Goal: Task Accomplishment & Management: Manage account settings

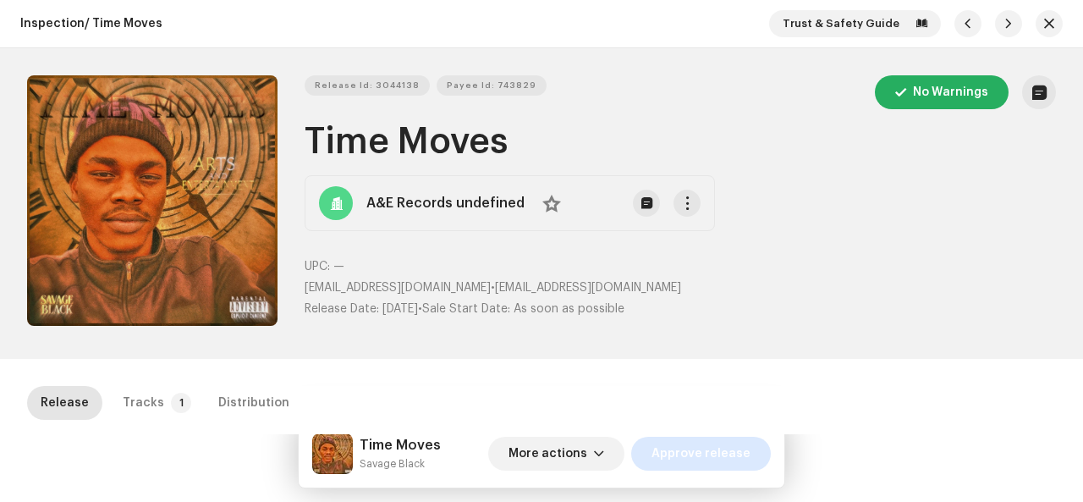
click at [724, 448] on span "Approve release" at bounding box center [700, 454] width 99 height 34
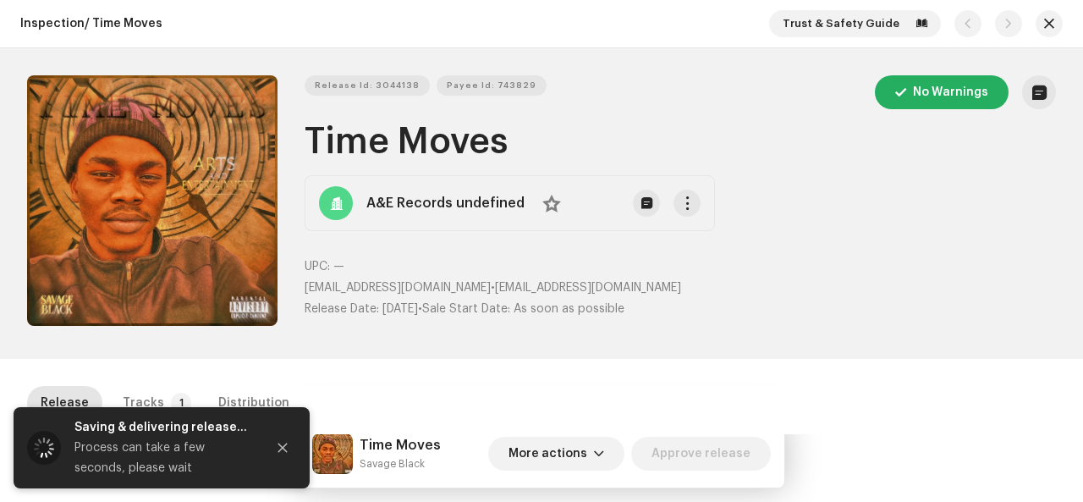
scroll to position [336, 0]
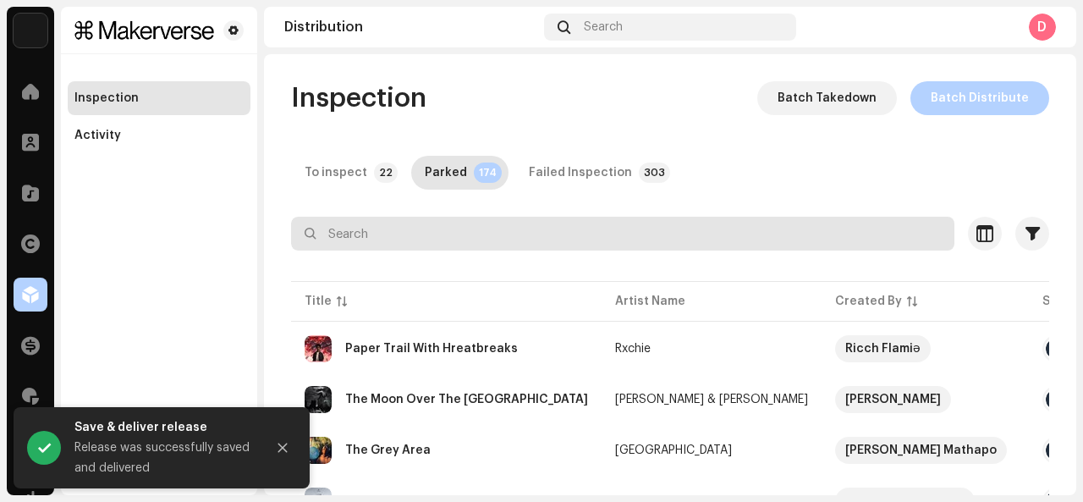
click at [333, 241] on input "text" at bounding box center [622, 234] width 663 height 34
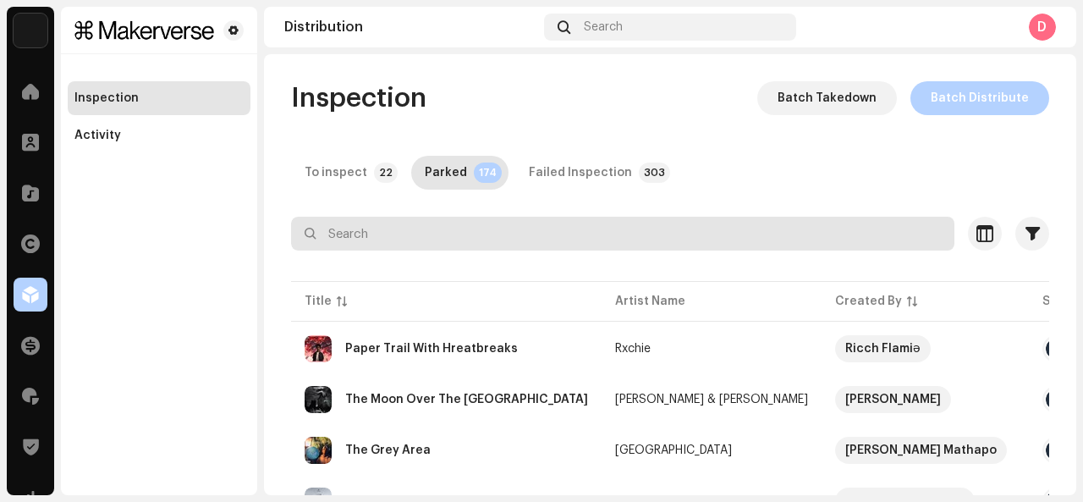
click at [363, 242] on input "text" at bounding box center [622, 234] width 663 height 34
type input "shlingo"
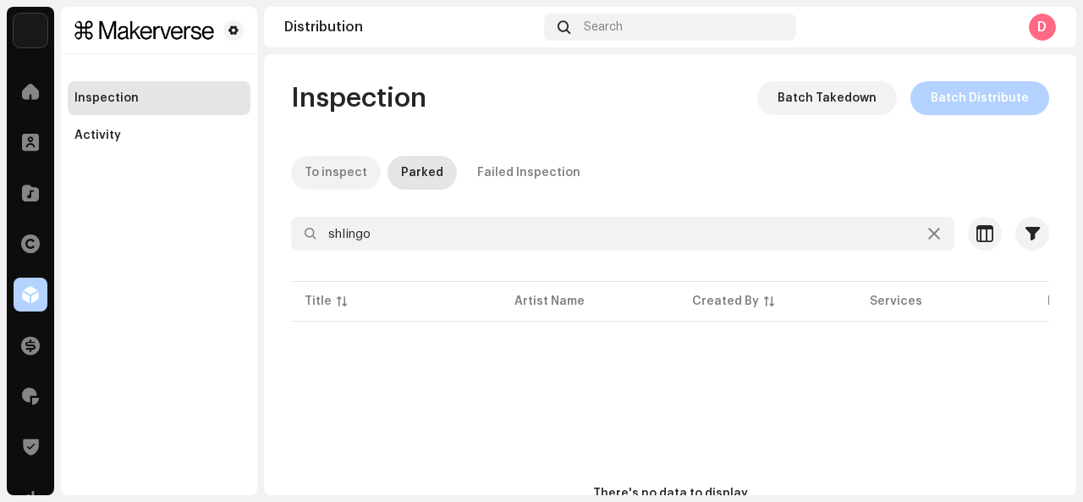
click at [338, 175] on div "To inspect" at bounding box center [336, 173] width 63 height 34
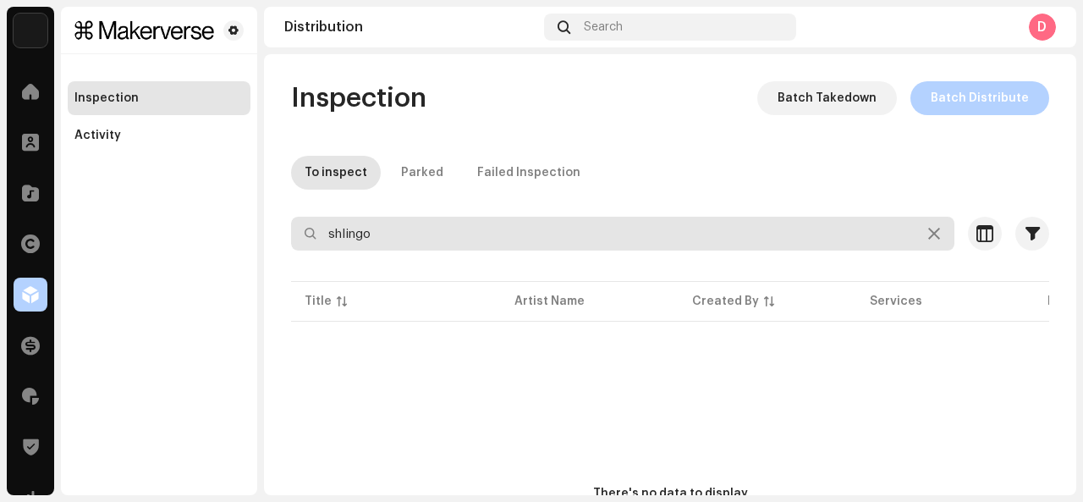
click at [379, 224] on input "shlingo" at bounding box center [622, 234] width 663 height 34
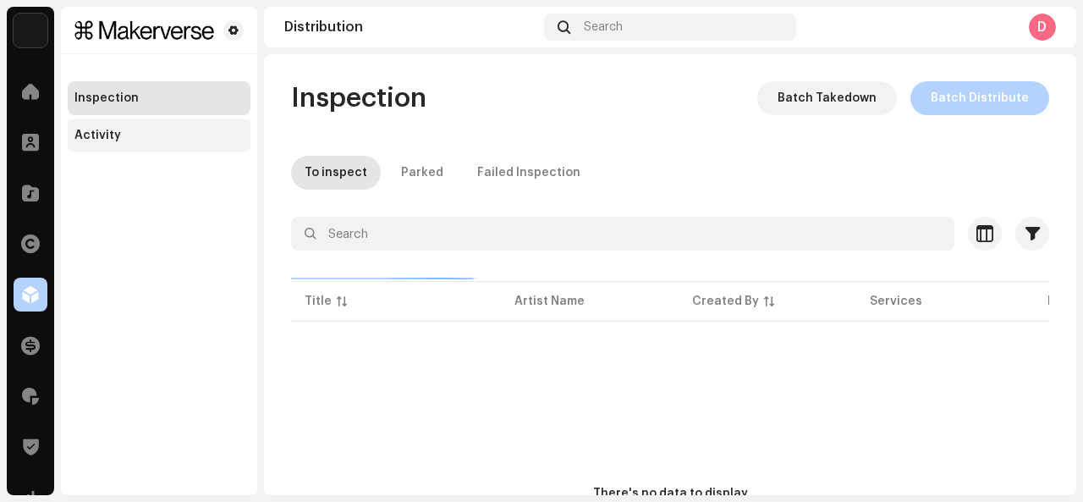
click at [169, 133] on div "Activity" at bounding box center [158, 136] width 169 height 14
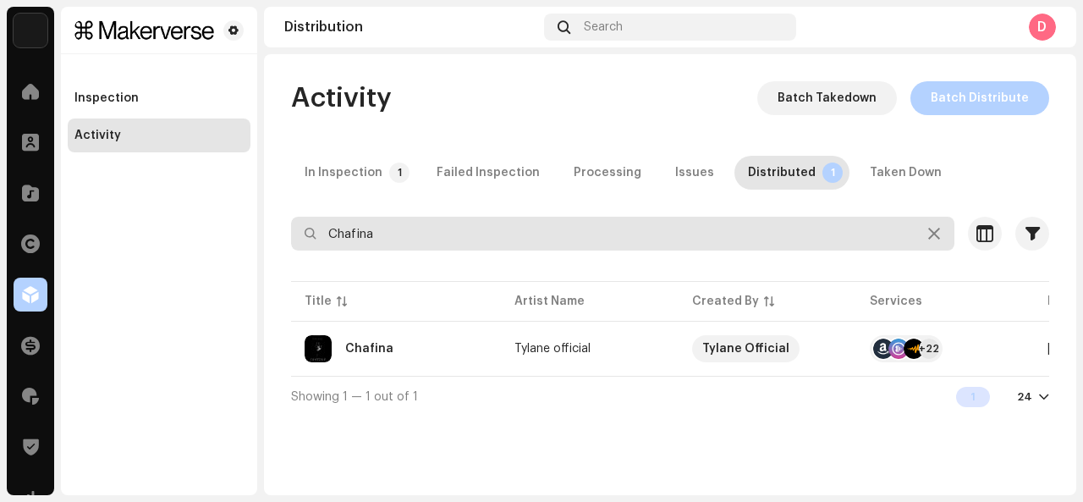
click at [388, 234] on input "Chafina" at bounding box center [622, 234] width 663 height 34
type input "Chafin"
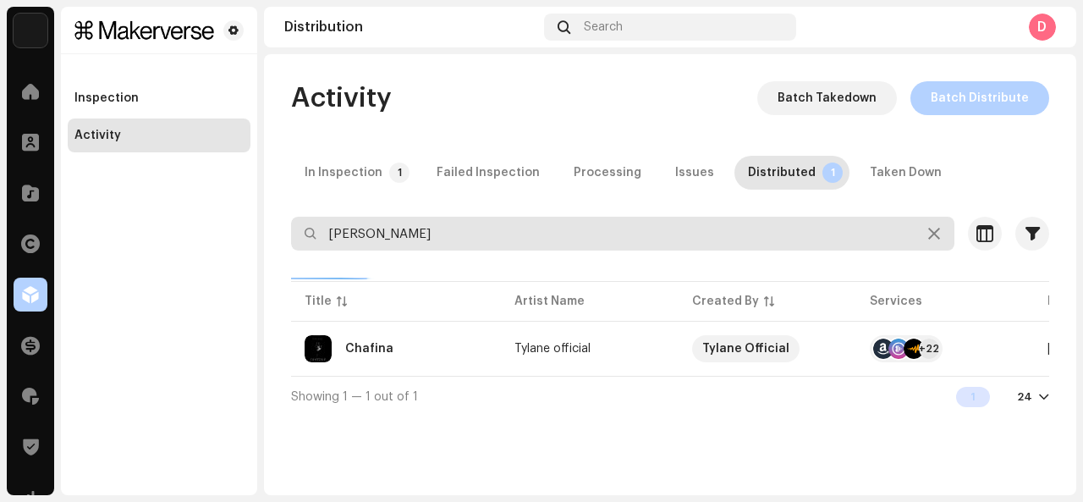
click at [388, 234] on input "Chafin" at bounding box center [622, 234] width 663 height 34
drag, startPoint x: 388, startPoint y: 234, endPoint x: 362, endPoint y: 235, distance: 25.4
click at [362, 235] on input "Chafin" at bounding box center [622, 234] width 663 height 34
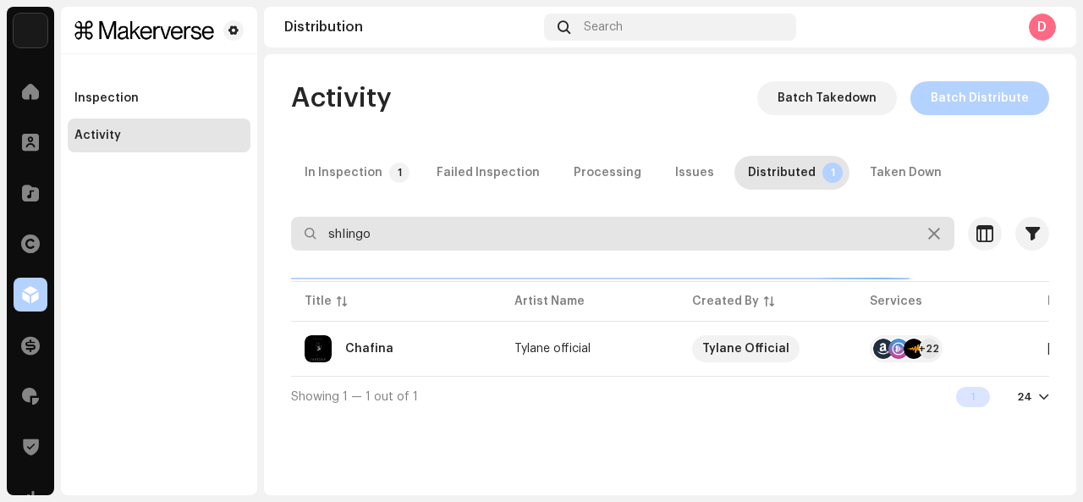
type input "shlingo"
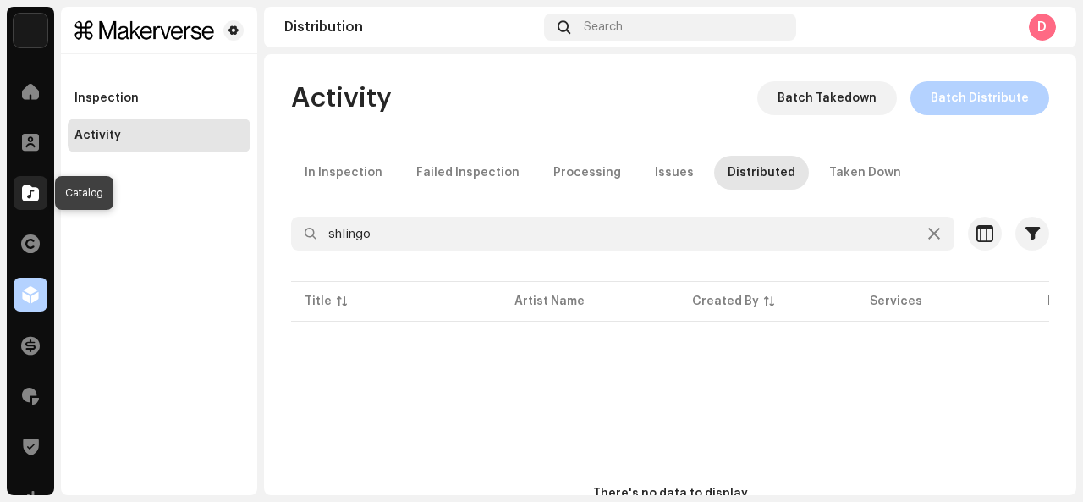
click at [30, 190] on span at bounding box center [30, 193] width 17 height 14
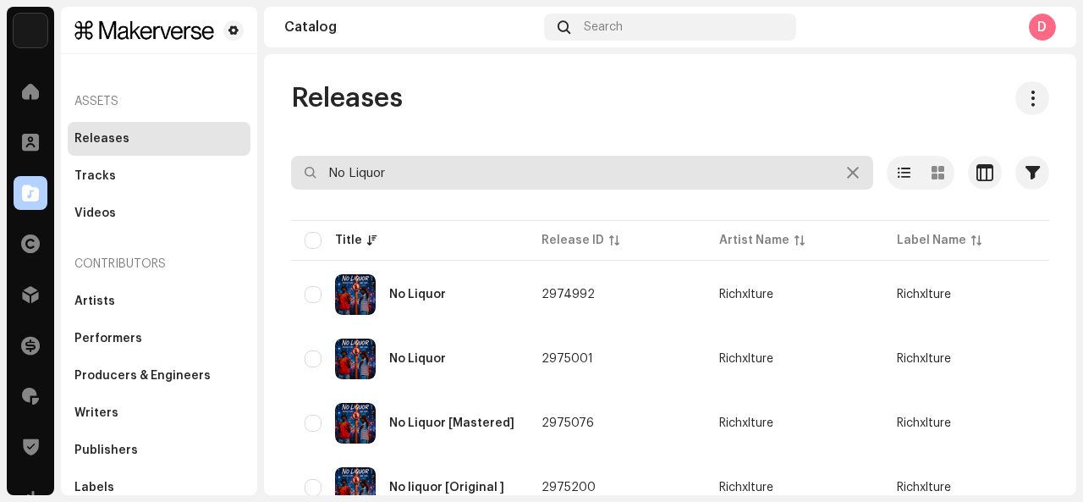
click at [369, 163] on input "No Liquor" at bounding box center [582, 173] width 582 height 34
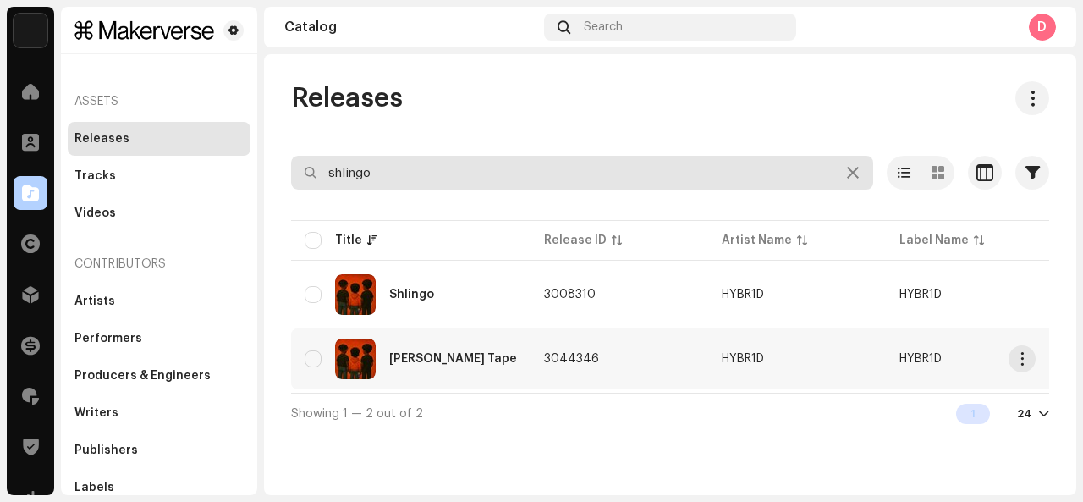
type input "shlingo"
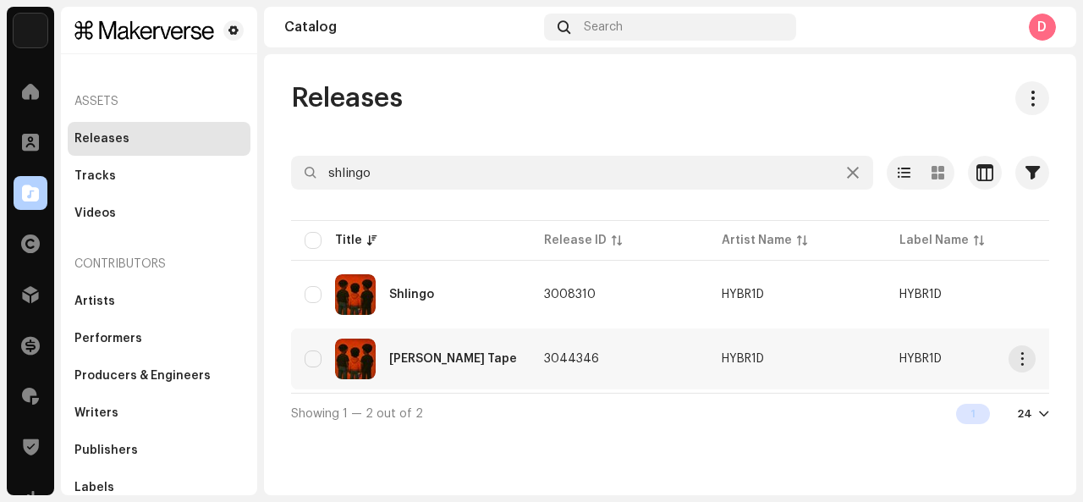
click at [431, 355] on div "Shlime Lingo Tape" at bounding box center [453, 359] width 128 height 12
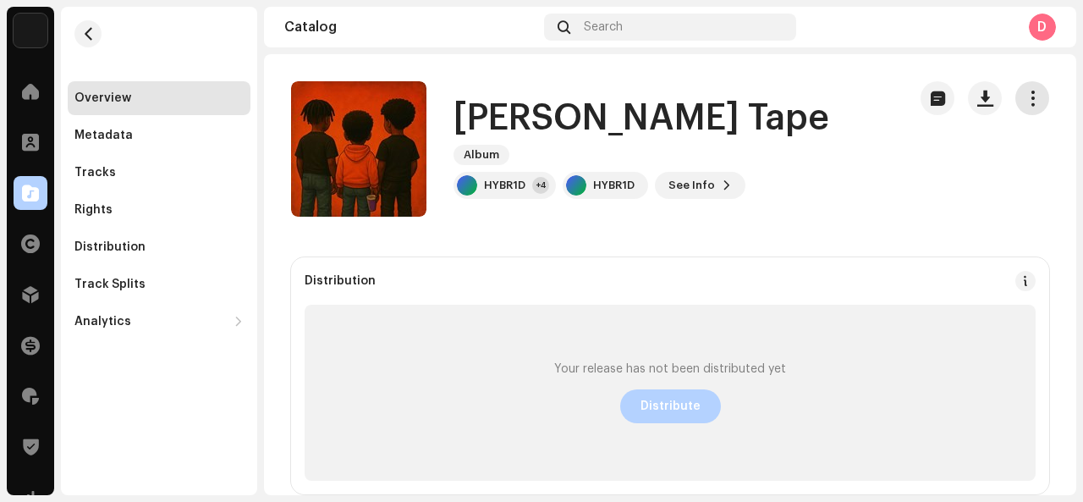
click at [1015, 101] on button "button" at bounding box center [1032, 98] width 34 height 34
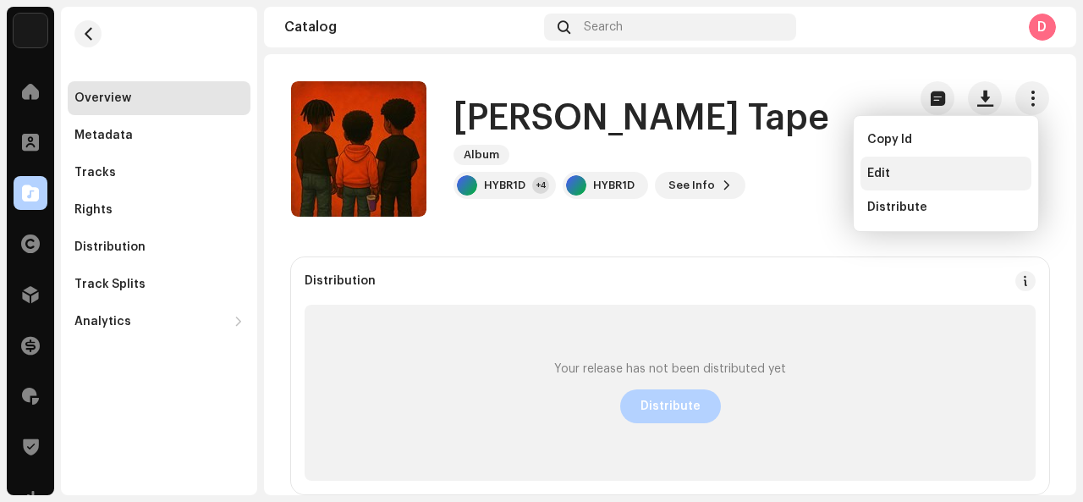
click at [929, 172] on div "Edit" at bounding box center [945, 174] width 157 height 14
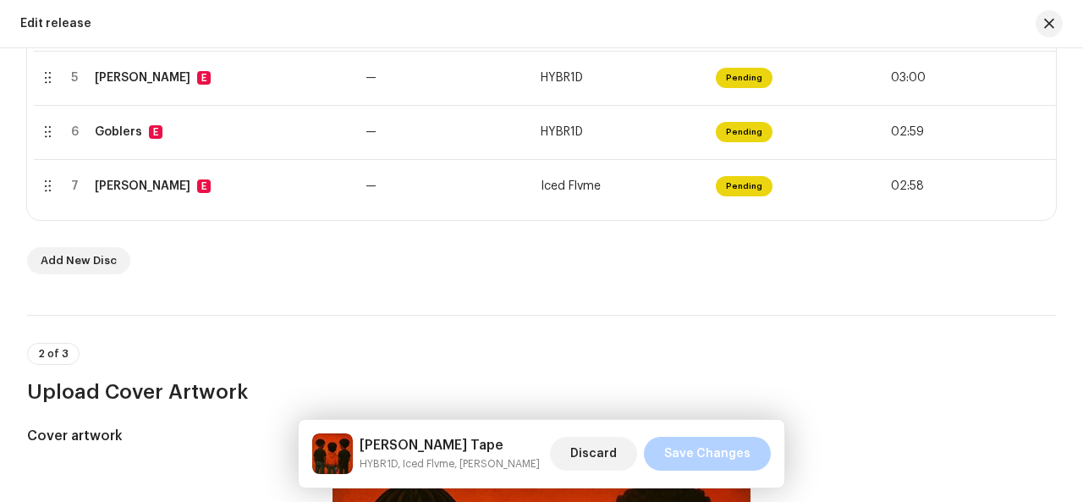
scroll to position [613, 0]
click at [103, 263] on span "Add New Disc" at bounding box center [79, 260] width 76 height 34
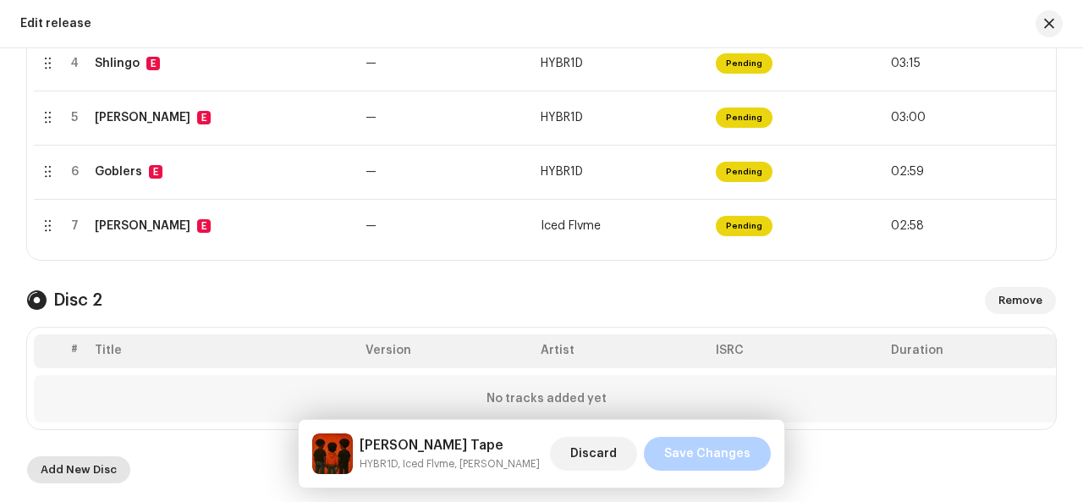
scroll to position [654, 0]
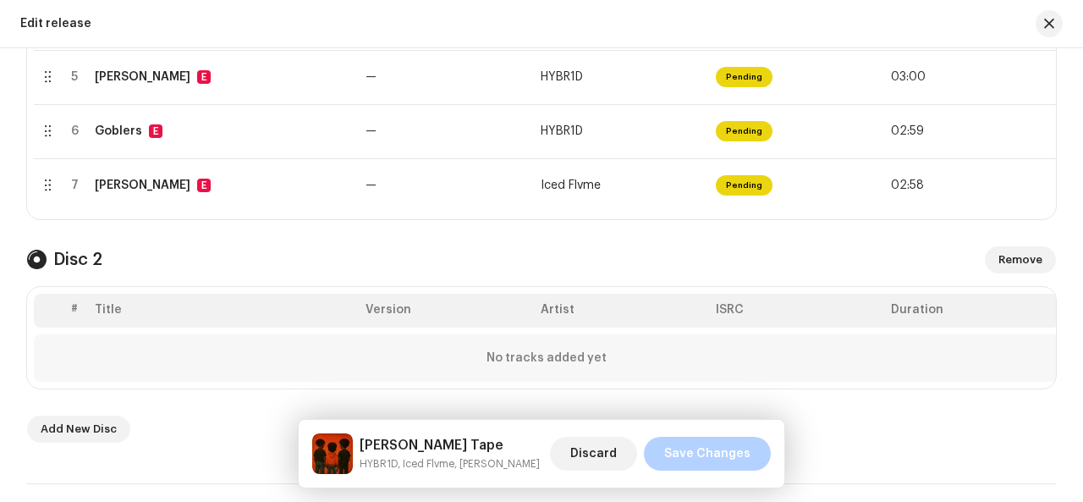
click at [112, 314] on th "Title" at bounding box center [223, 311] width 271 height 34
click at [113, 314] on th "Title" at bounding box center [223, 311] width 271 height 34
click at [108, 366] on div "No tracks added yet" at bounding box center [546, 357] width 1025 height 47
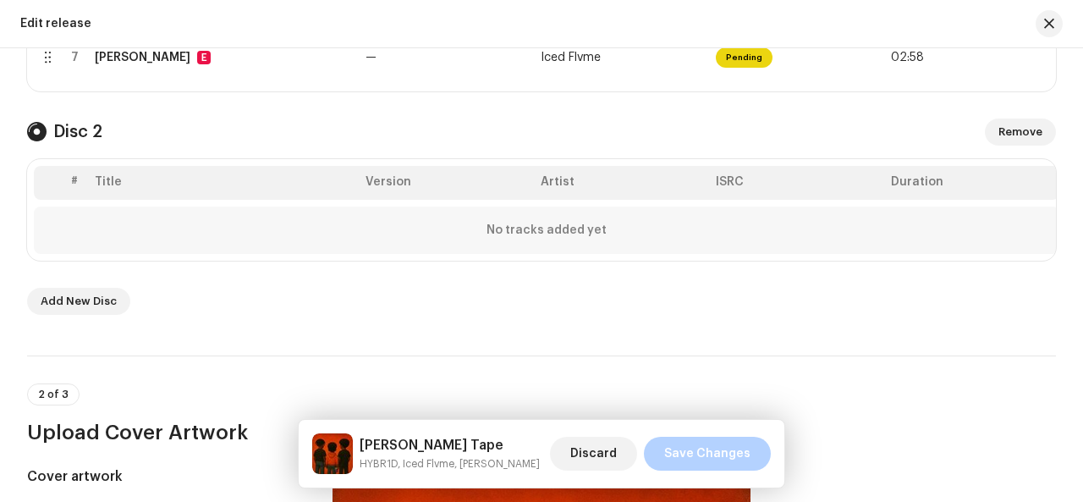
scroll to position [780, 0]
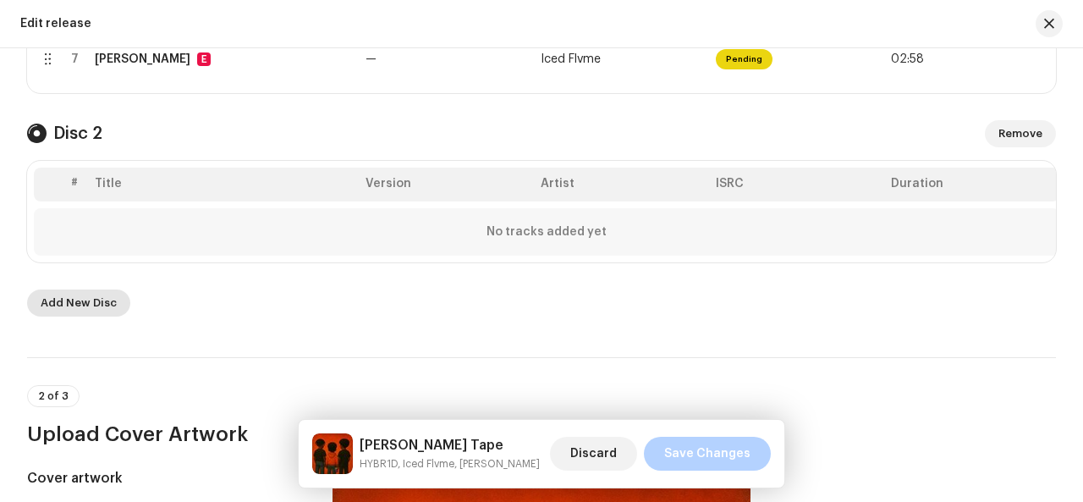
click at [74, 320] on span "Add New Disc" at bounding box center [79, 303] width 76 height 34
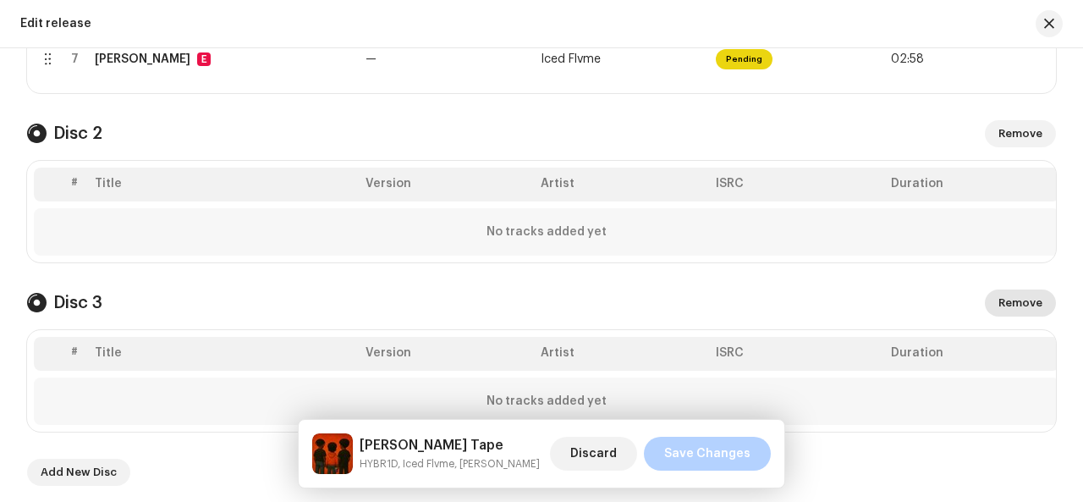
click at [1014, 316] on span "Remove" at bounding box center [1020, 303] width 44 height 34
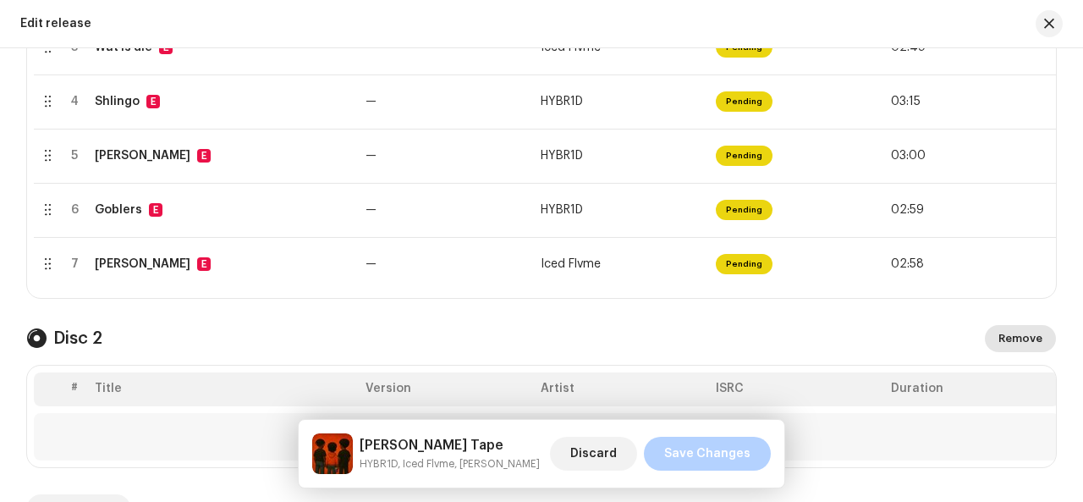
scroll to position [552, 0]
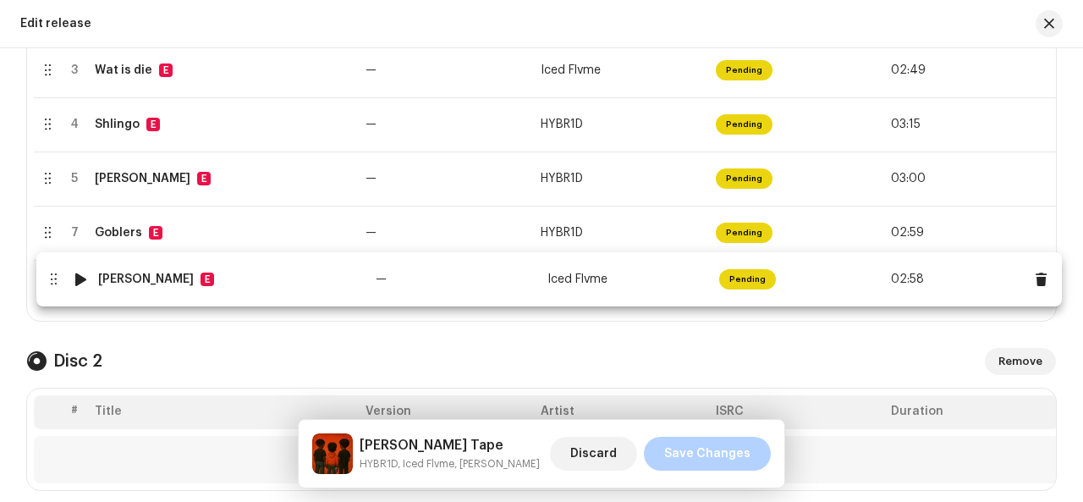
drag, startPoint x: 482, startPoint y: 246, endPoint x: 485, endPoint y: 294, distance: 47.4
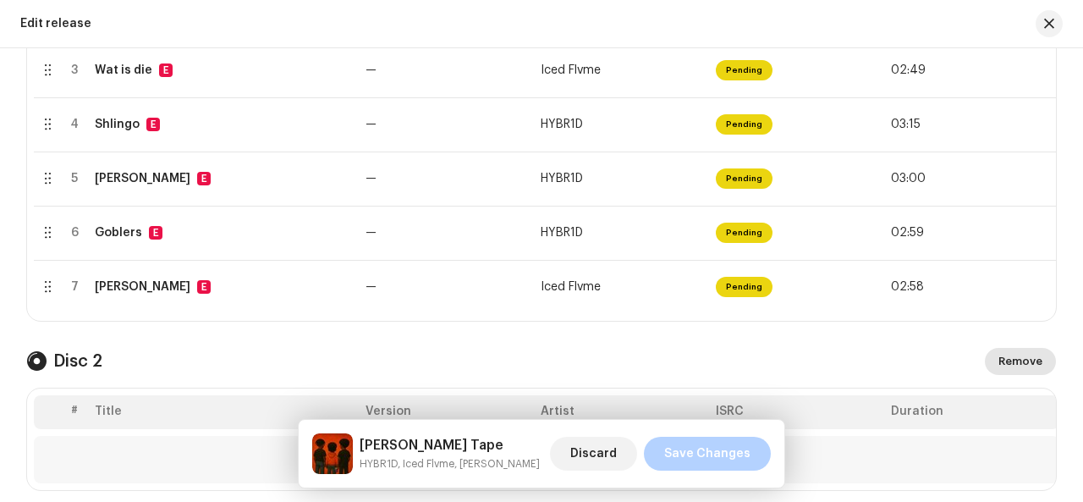
click at [1014, 370] on span "Remove" at bounding box center [1020, 361] width 44 height 34
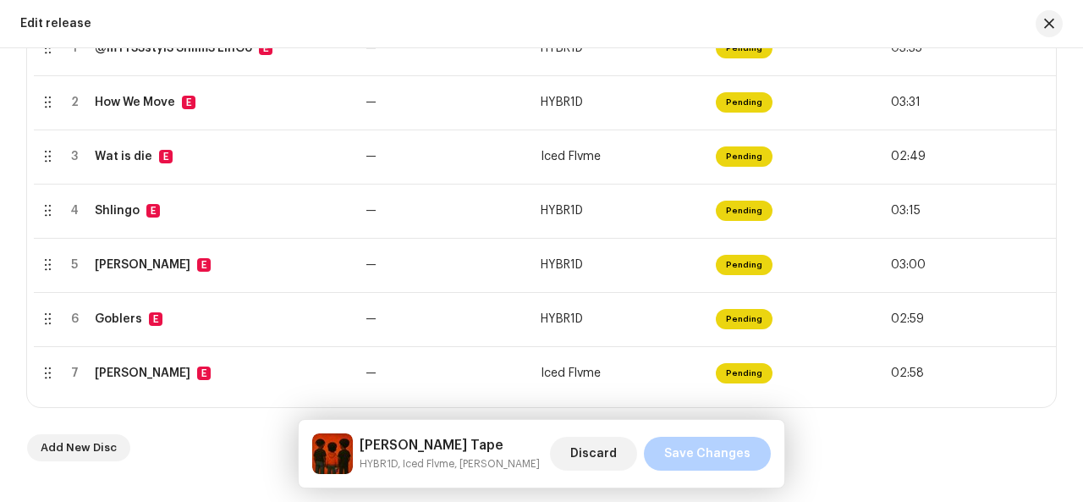
scroll to position [420, 0]
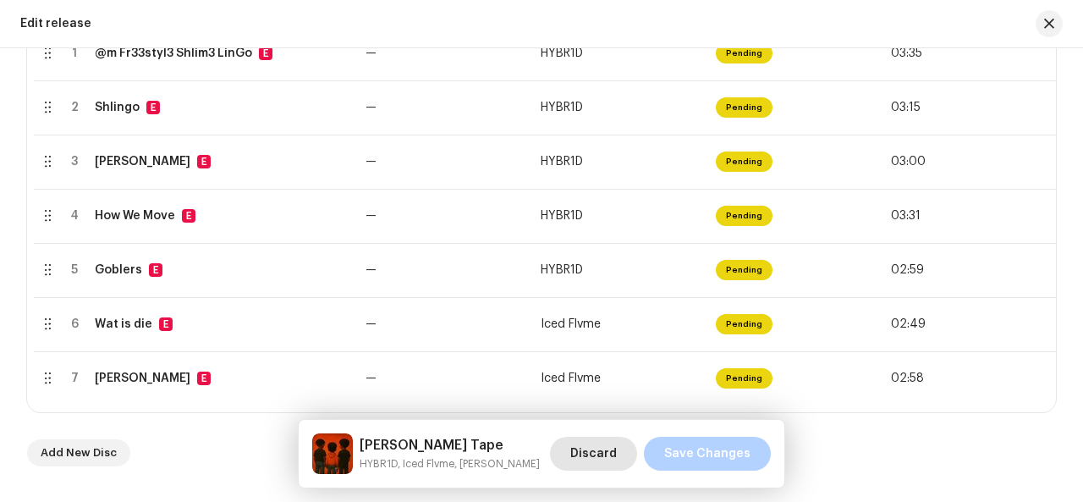
click at [590, 448] on span "Discard" at bounding box center [593, 454] width 47 height 34
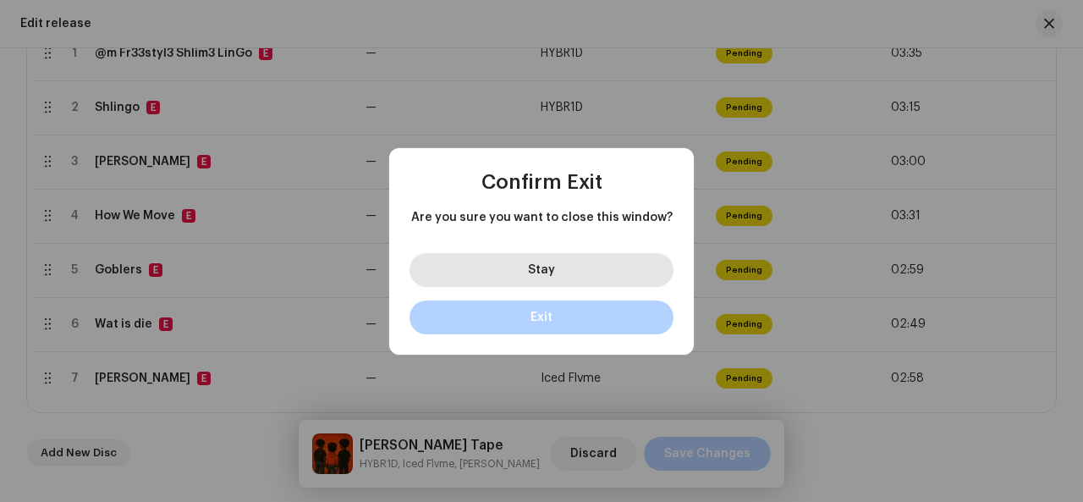
click at [567, 273] on button "Stay" at bounding box center [541, 270] width 264 height 34
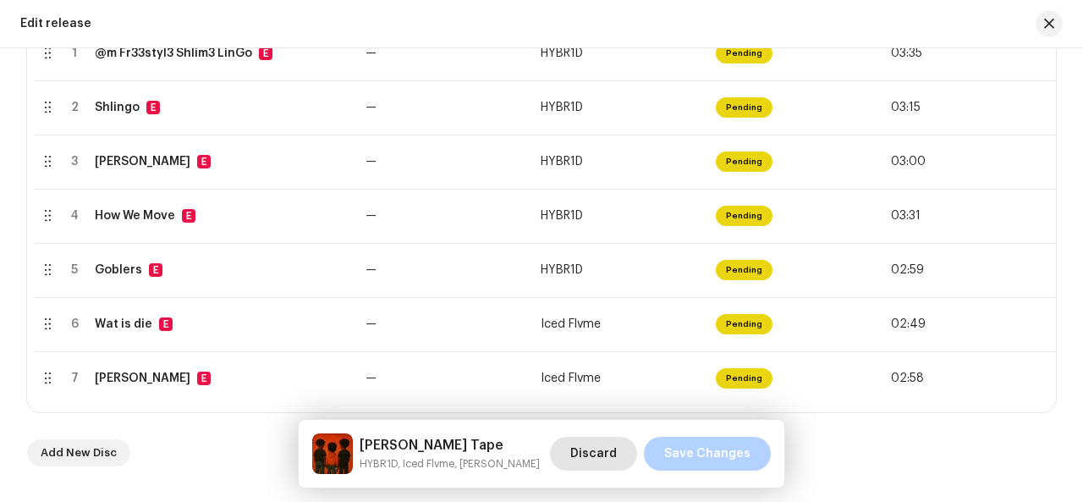
click at [608, 446] on span "Discard" at bounding box center [593, 454] width 47 height 34
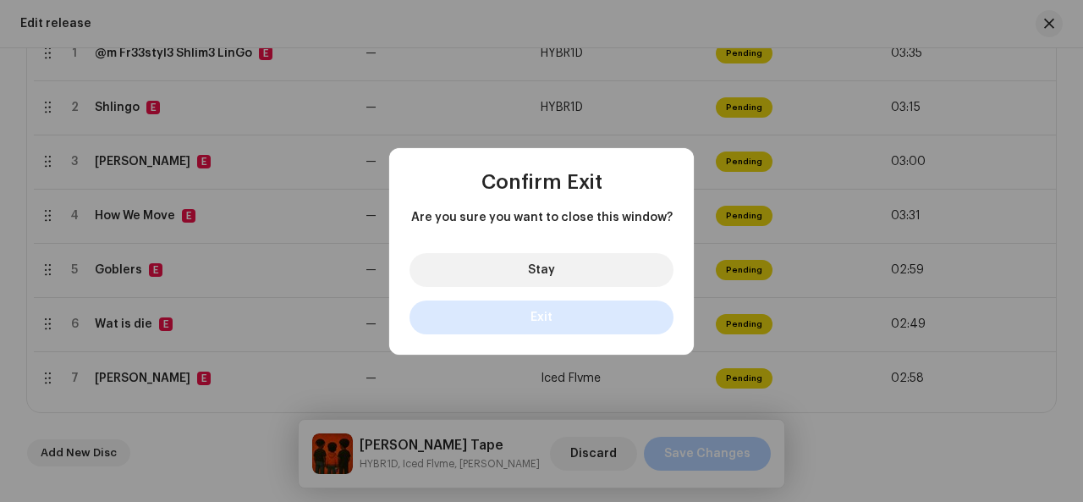
click at [557, 326] on button "Exit" at bounding box center [541, 317] width 264 height 34
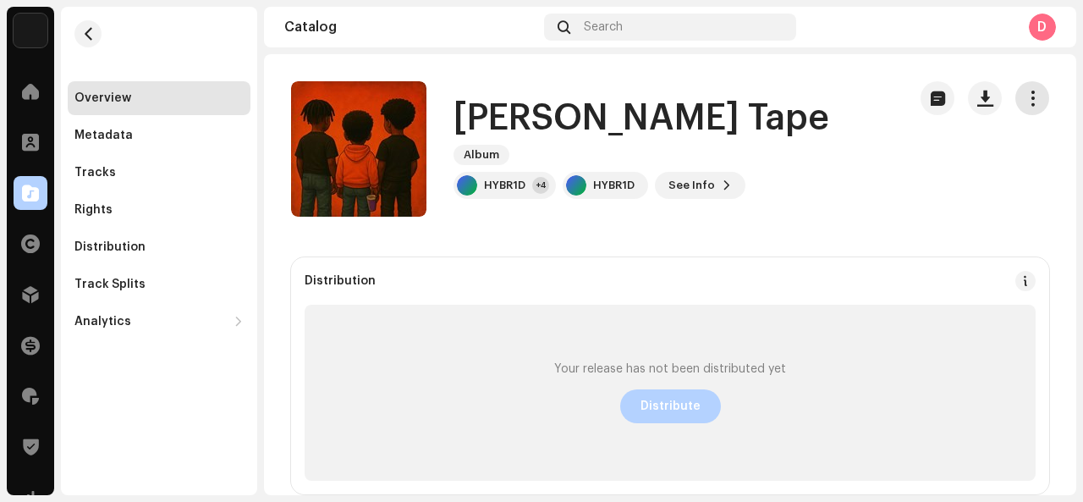
click at [1025, 99] on span "button" at bounding box center [1033, 98] width 16 height 14
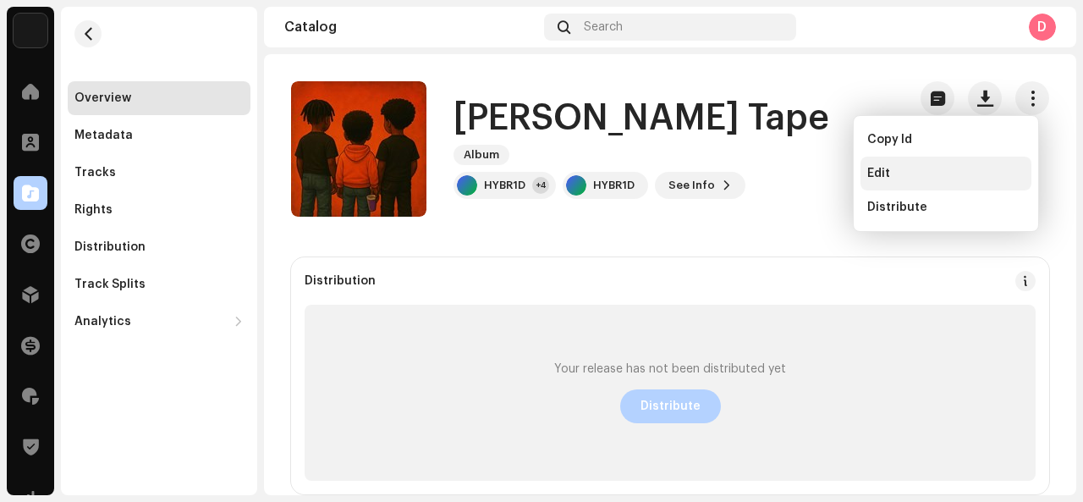
click at [962, 158] on div "Edit" at bounding box center [945, 174] width 171 height 34
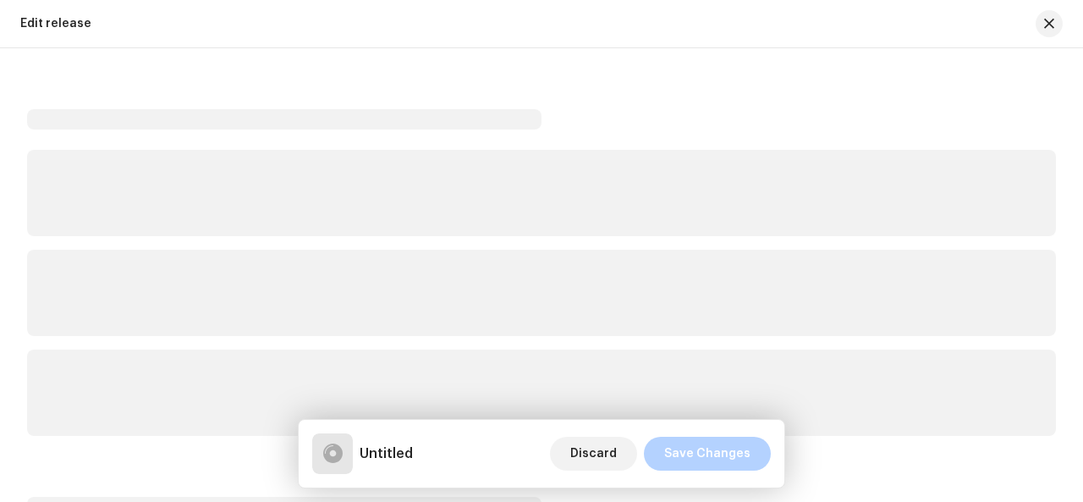
click at [962, 158] on p-skeleton at bounding box center [541, 193] width 1029 height 86
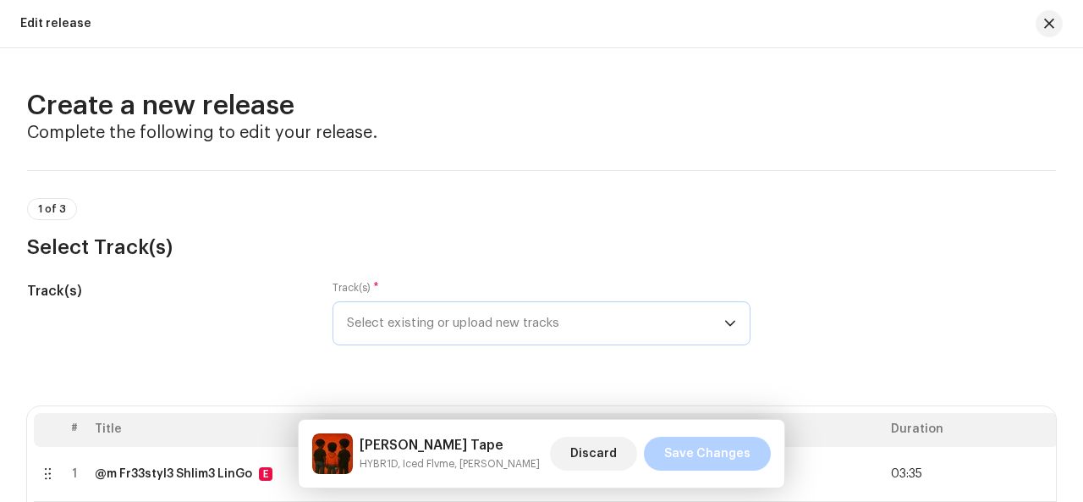
click at [671, 324] on span "Select existing or upload new tracks" at bounding box center [535, 323] width 377 height 42
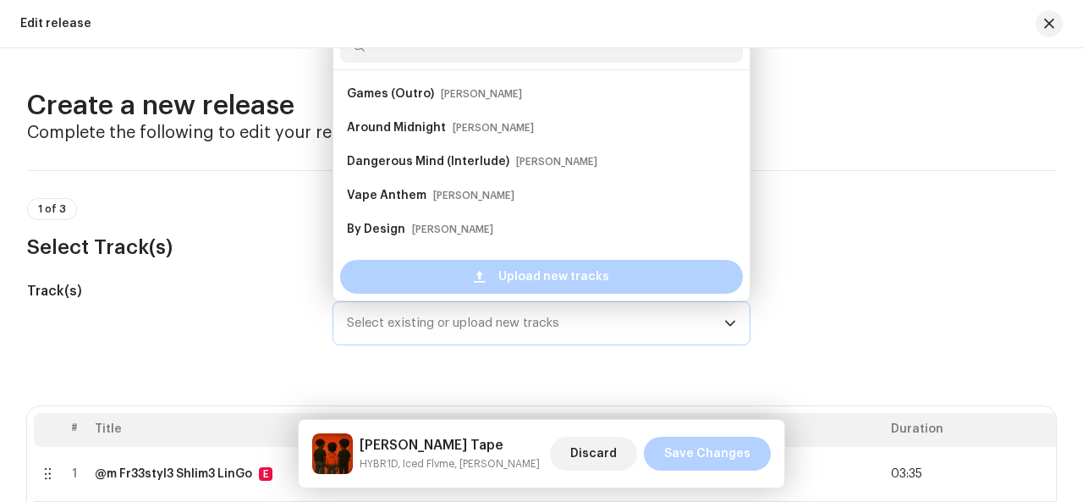
click at [671, 324] on span "Select existing or upload new tracks" at bounding box center [535, 323] width 377 height 42
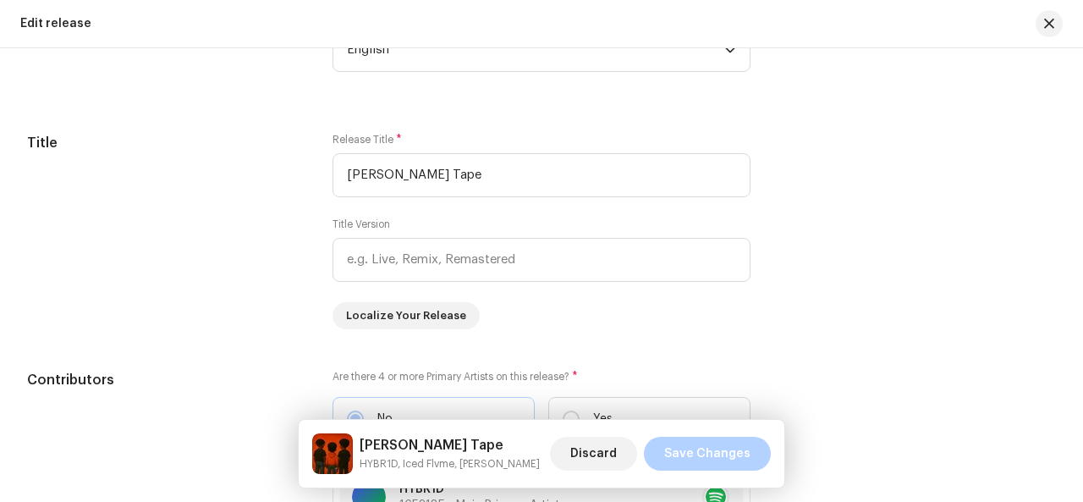
scroll to position [1849, 0]
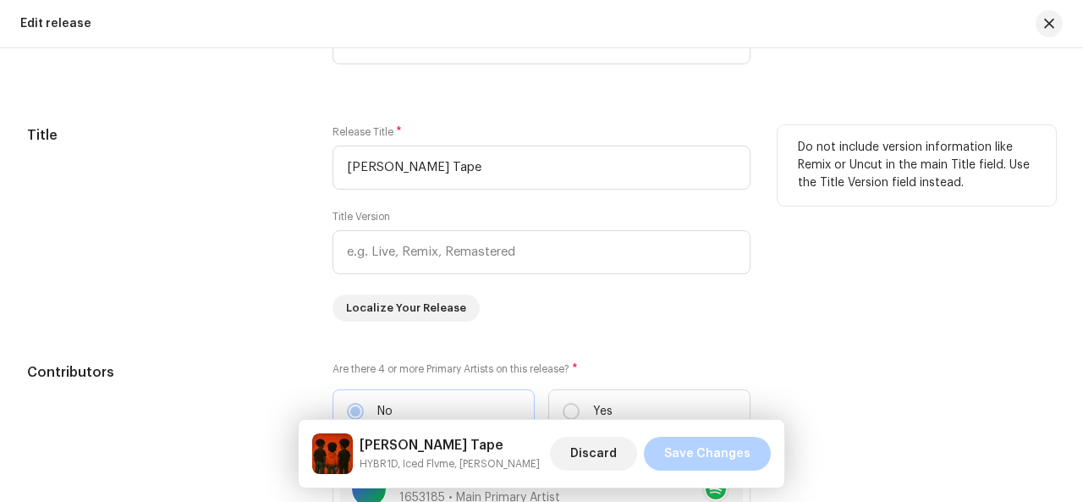
click at [188, 212] on div "Title" at bounding box center [166, 223] width 278 height 196
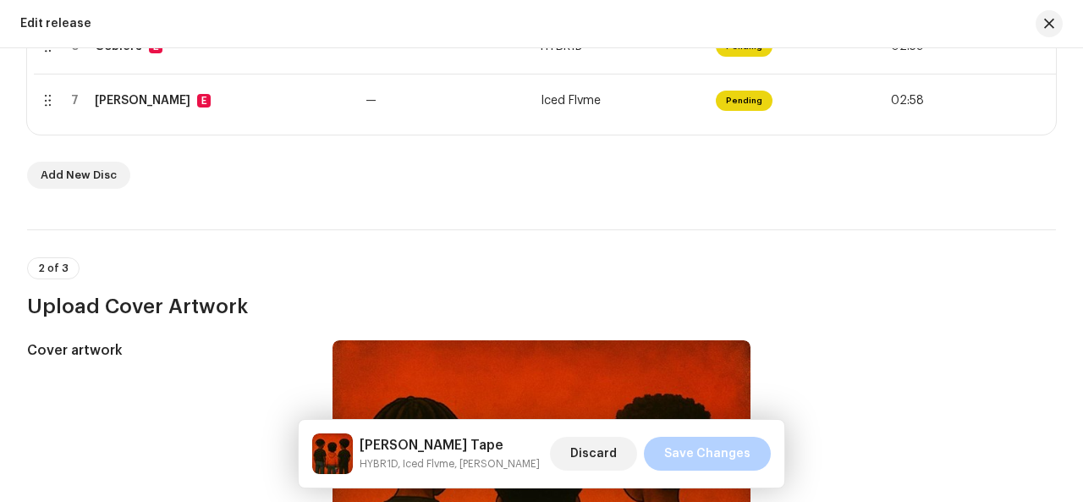
scroll to position [657, 0]
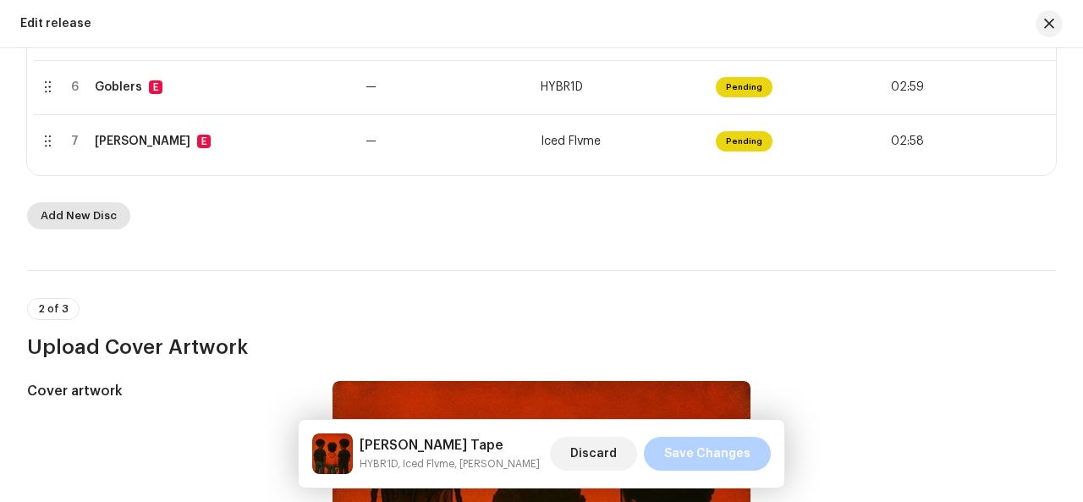
click at [90, 216] on span "Add New Disc" at bounding box center [79, 216] width 76 height 34
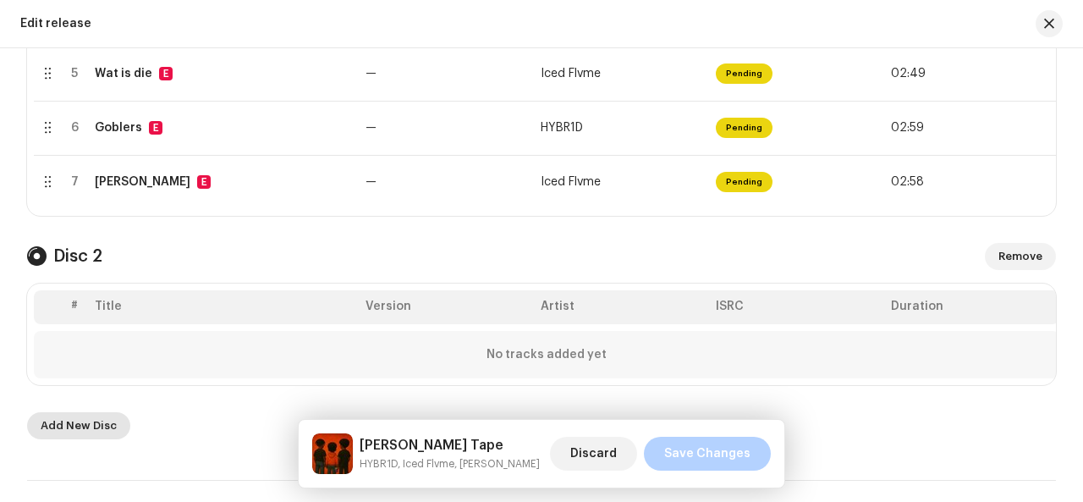
scroll to position [698, 0]
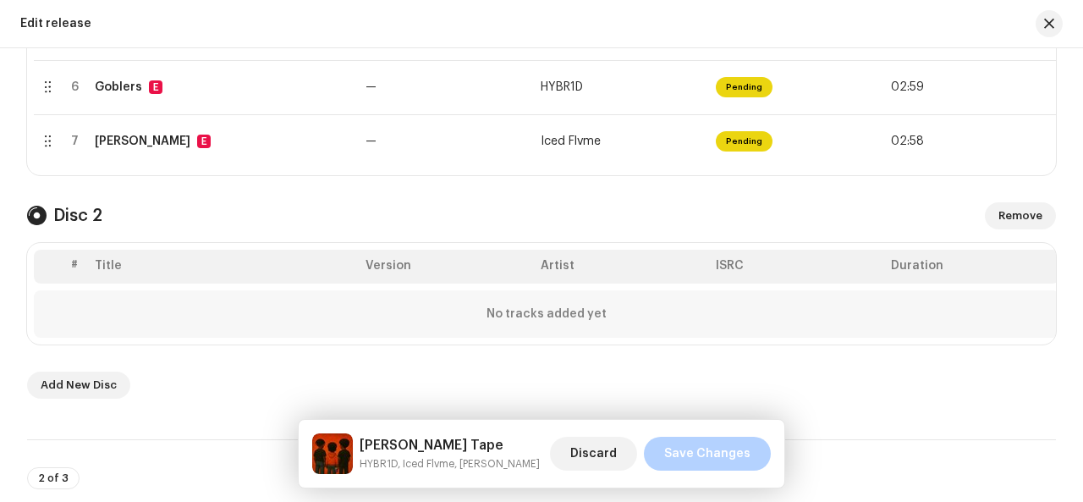
click at [206, 319] on div "No tracks added yet" at bounding box center [546, 313] width 1025 height 47
click at [447, 329] on div "No tracks added yet" at bounding box center [546, 313] width 1025 height 47
click at [537, 304] on div "No tracks added yet" at bounding box center [546, 313] width 1025 height 47
click at [904, 290] on td "No tracks added yet" at bounding box center [546, 310] width 1025 height 54
click at [535, 321] on strong "No tracks added yet" at bounding box center [546, 314] width 120 height 14
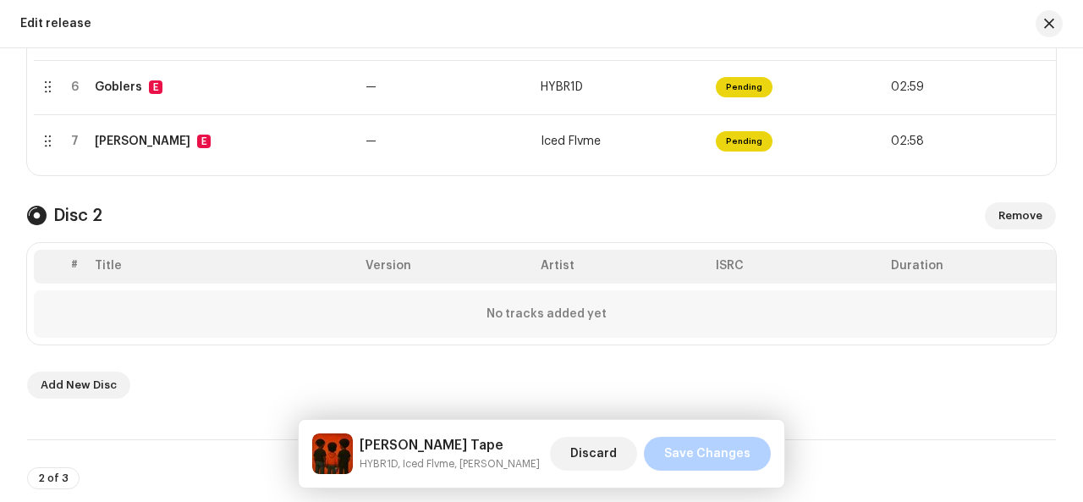
click at [129, 260] on th "Title" at bounding box center [223, 267] width 271 height 34
click at [69, 336] on div "No tracks added yet" at bounding box center [546, 313] width 1025 height 47
click at [557, 283] on th "Artist" at bounding box center [621, 267] width 175 height 34
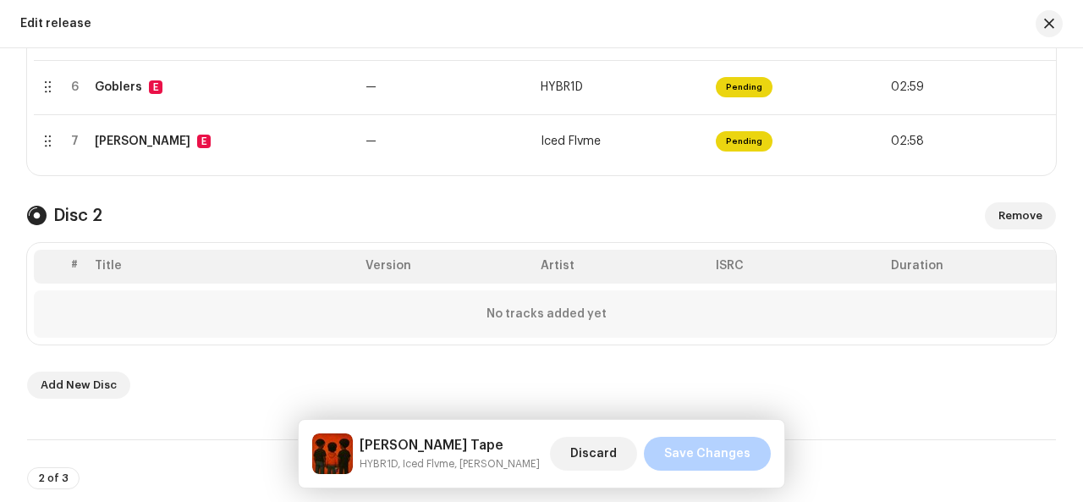
click at [41, 223] on span at bounding box center [36, 216] width 19 height 14
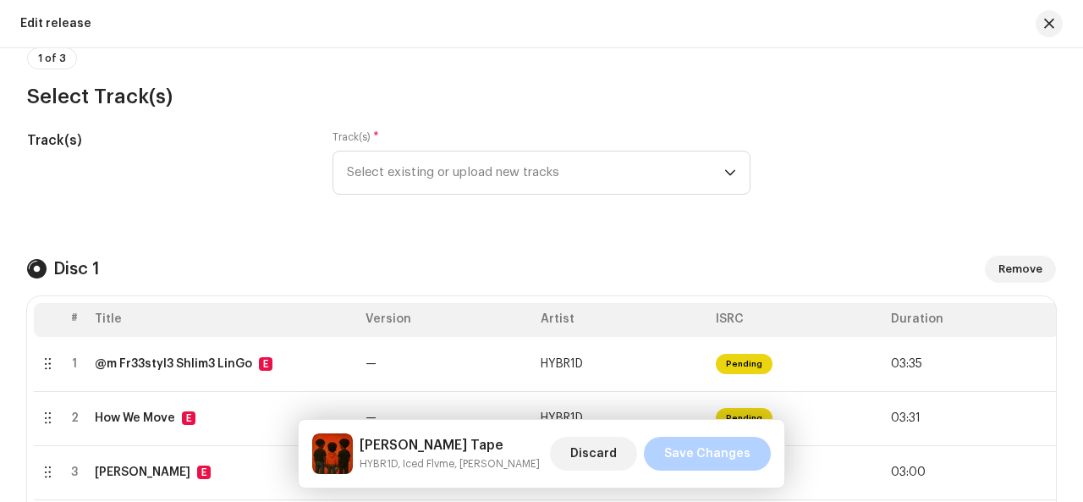
scroll to position [144, 0]
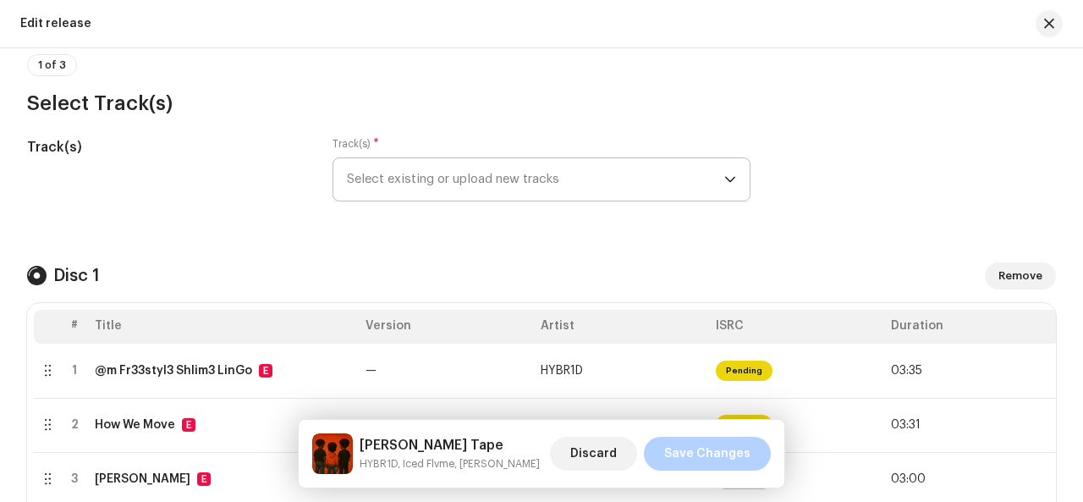
click at [373, 168] on span "Select existing or upload new tracks" at bounding box center [535, 179] width 377 height 42
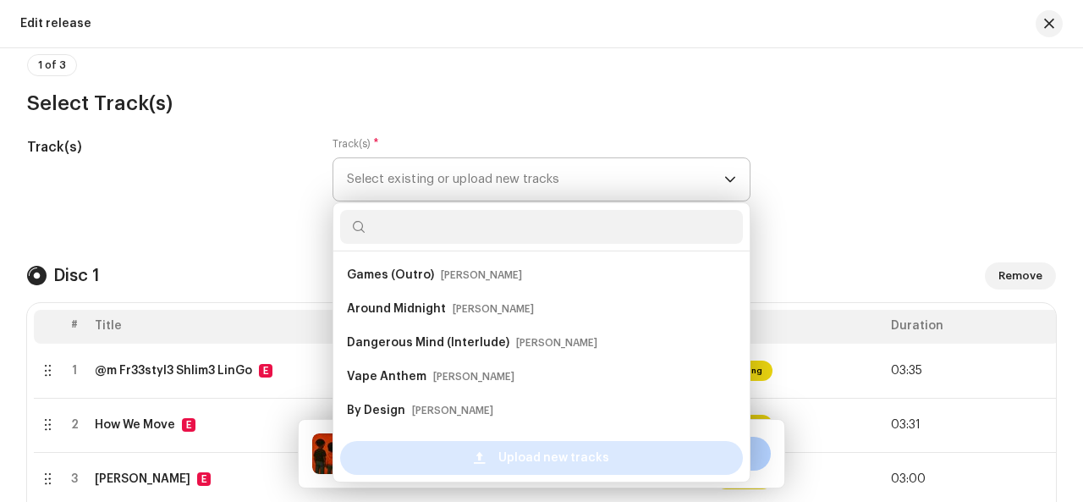
scroll to position [27, 0]
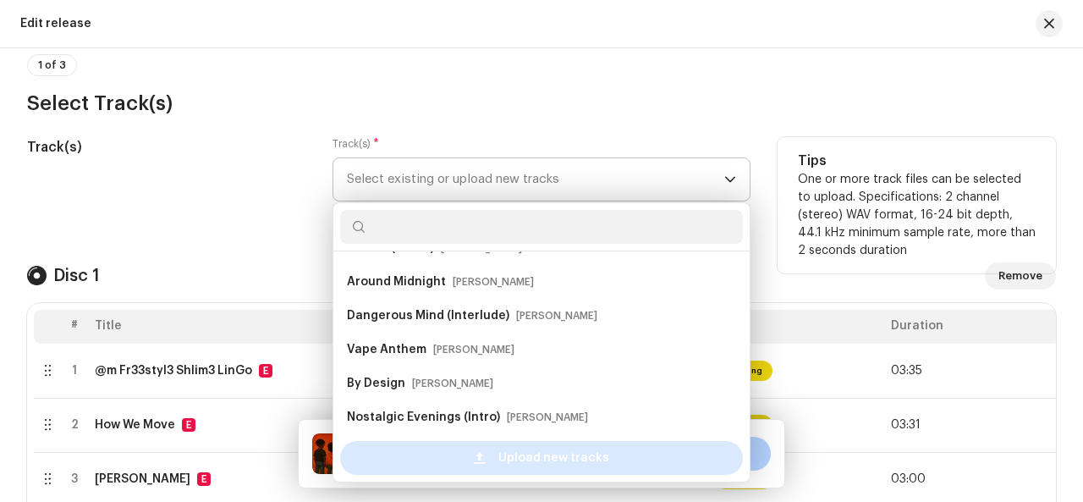
click at [425, 456] on div "Upload new tracks" at bounding box center [541, 458] width 403 height 34
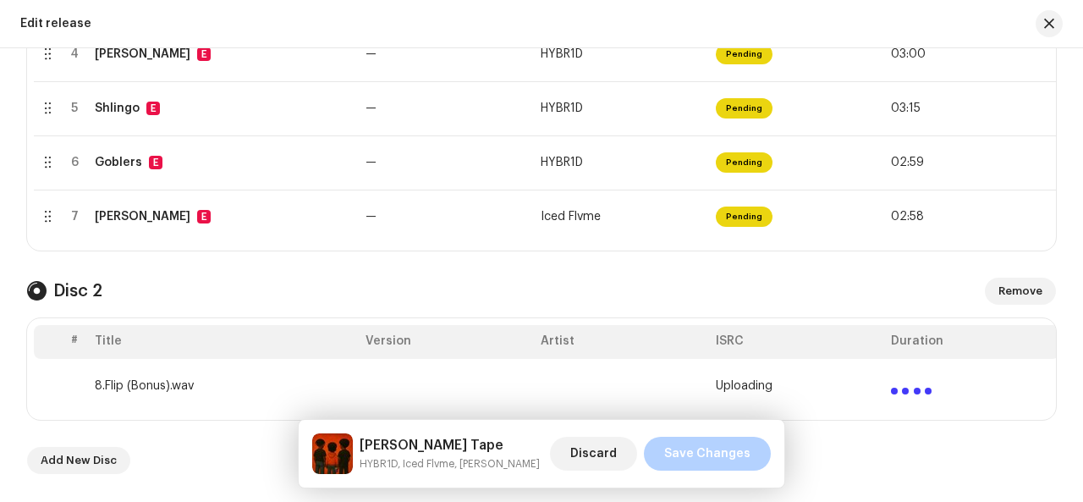
scroll to position [628, 0]
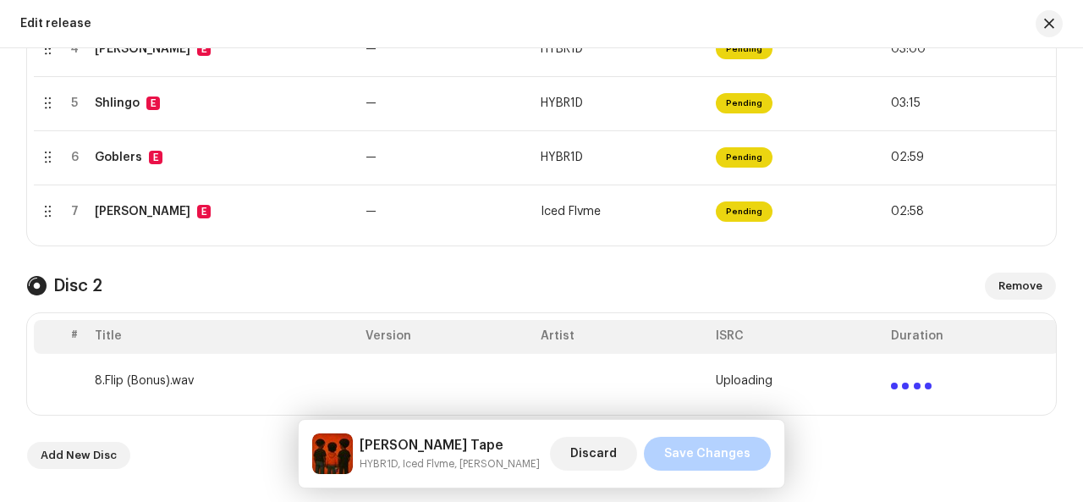
click at [119, 387] on td "8.Flip (Bonus).wav" at bounding box center [223, 381] width 271 height 54
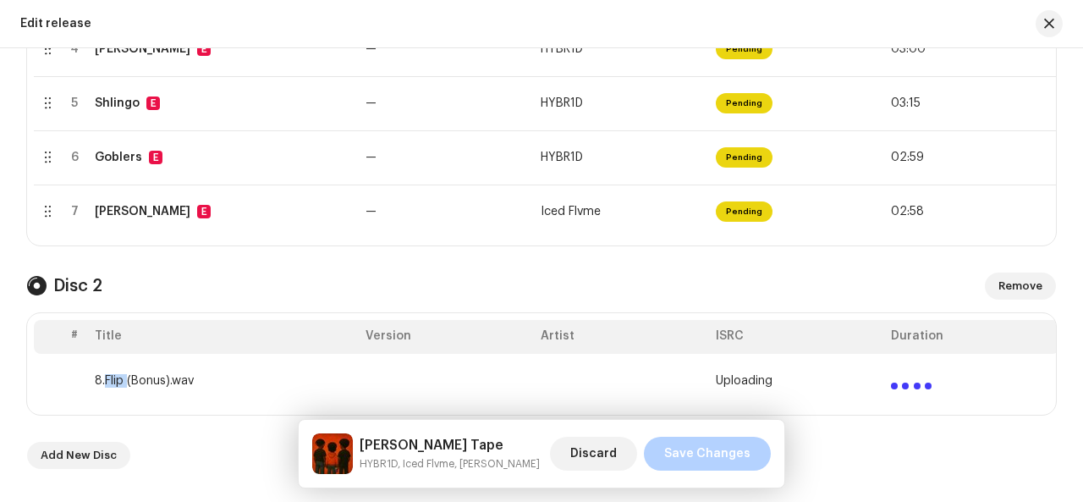
click at [119, 387] on td "8.Flip (Bonus).wav" at bounding box center [223, 381] width 271 height 54
click at [179, 388] on td "8.Flip (Bonus).wav" at bounding box center [223, 381] width 271 height 54
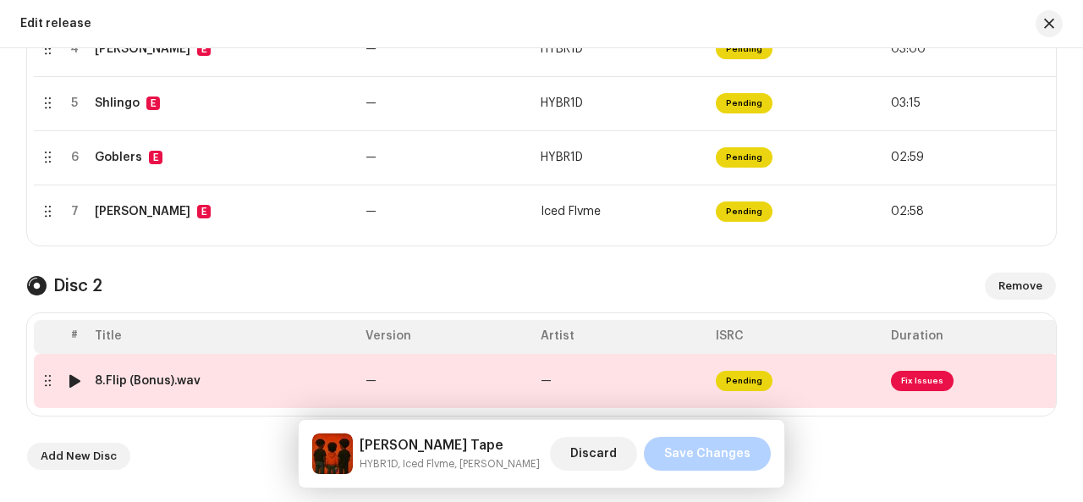
click at [179, 388] on div "8.Flip (Bonus).wav" at bounding box center [148, 381] width 106 height 14
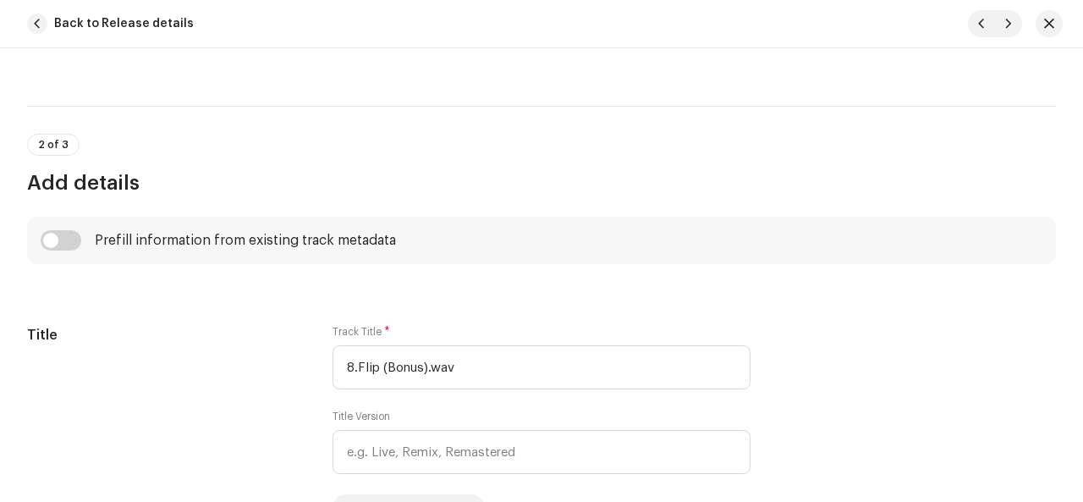
scroll to position [468, 0]
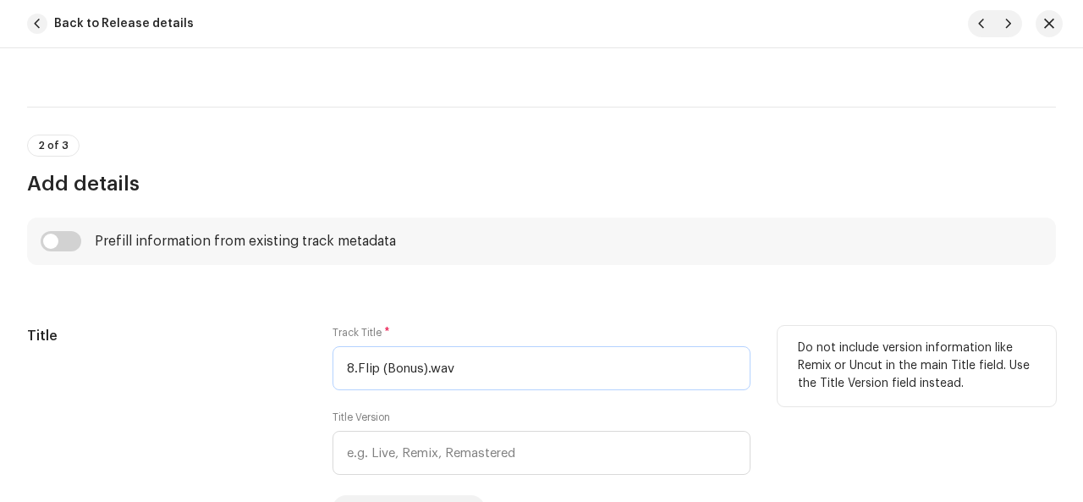
click at [357, 366] on input "8.Flip (Bonus).wav" at bounding box center [542, 368] width 418 height 44
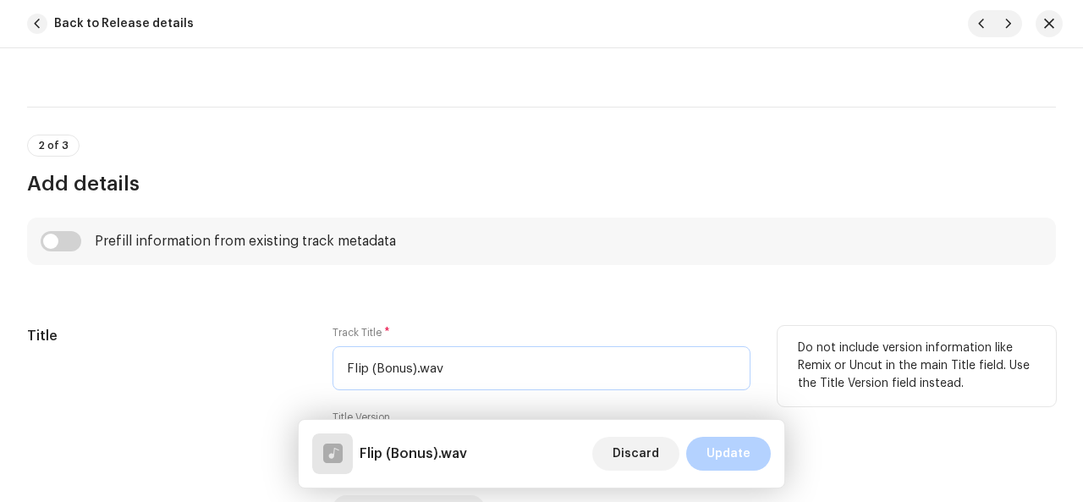
click at [438, 366] on input "Flip (Bonus).wav" at bounding box center [542, 368] width 418 height 44
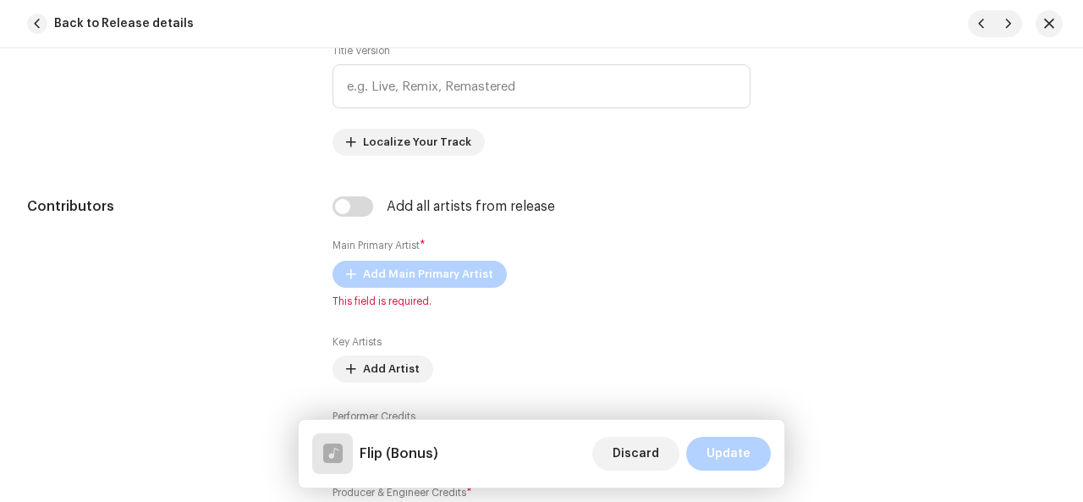
scroll to position [880, 0]
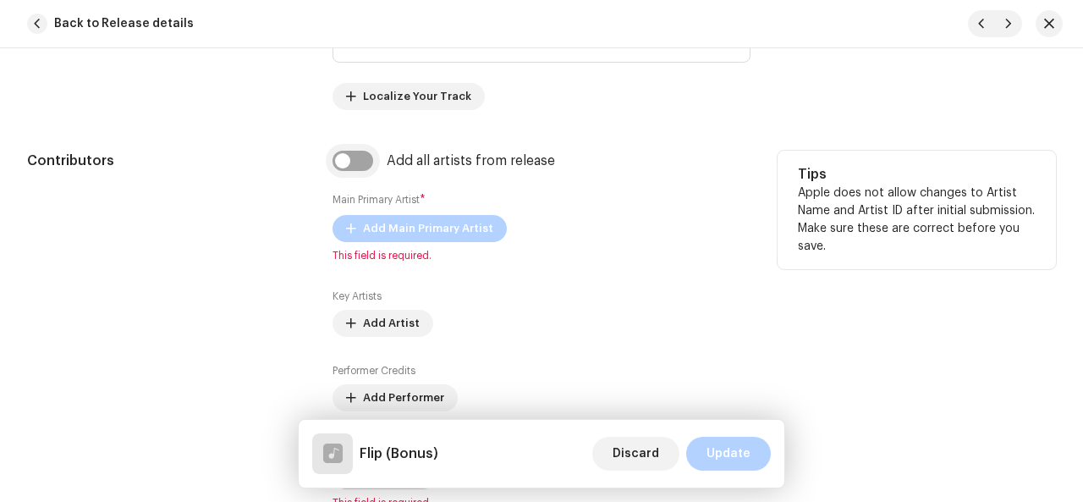
type input "Flip (Bonus)"
click at [345, 162] on input "checkbox" at bounding box center [353, 161] width 41 height 20
checkbox input "true"
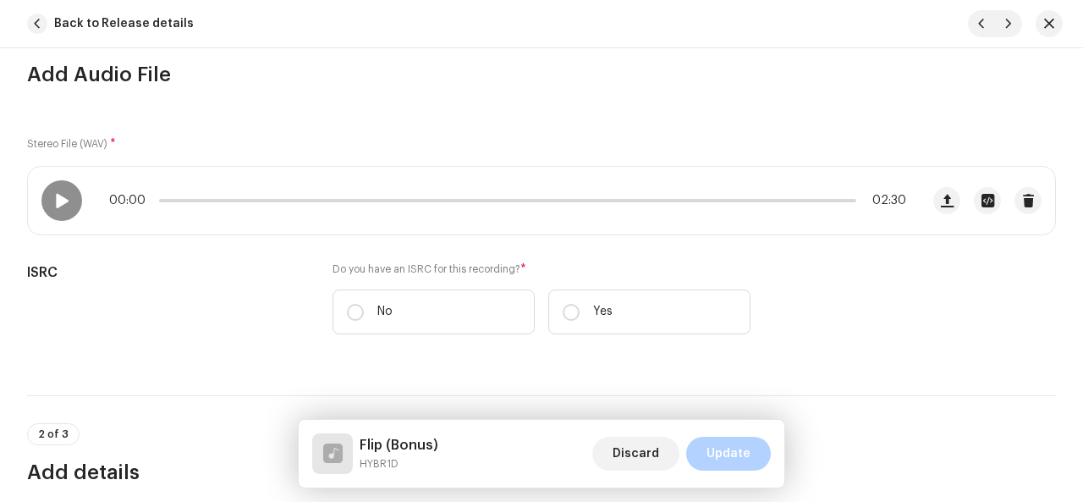
scroll to position [0, 0]
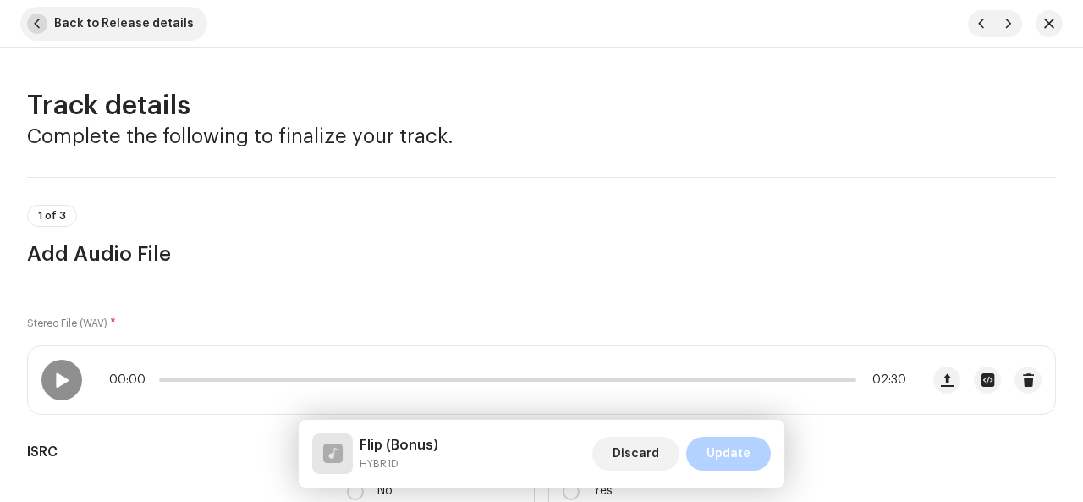
click at [49, 16] on button "Back to Release details" at bounding box center [113, 24] width 187 height 34
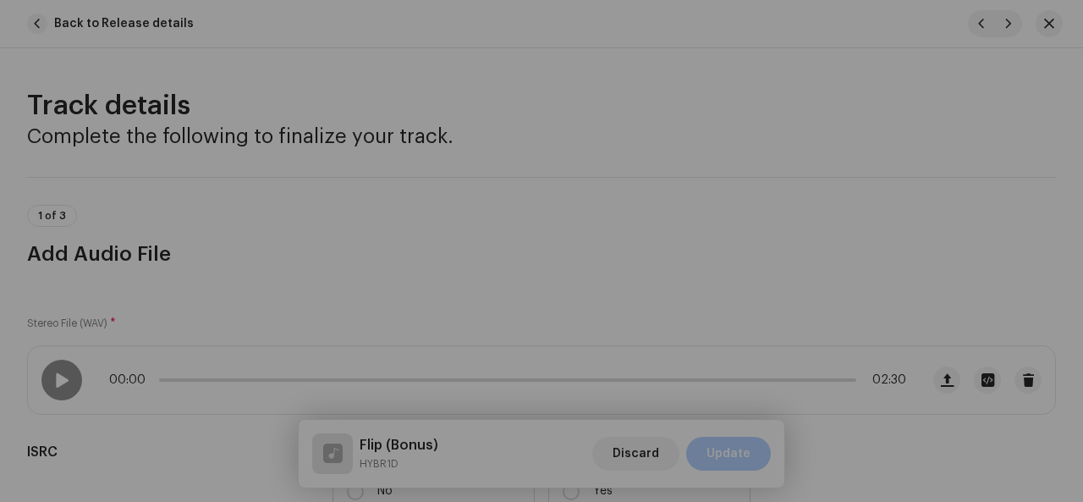
click at [330, 214] on div "Confirm The track metadata fields were modified. Add the track updates? Discard…" at bounding box center [541, 251] width 1083 height 502
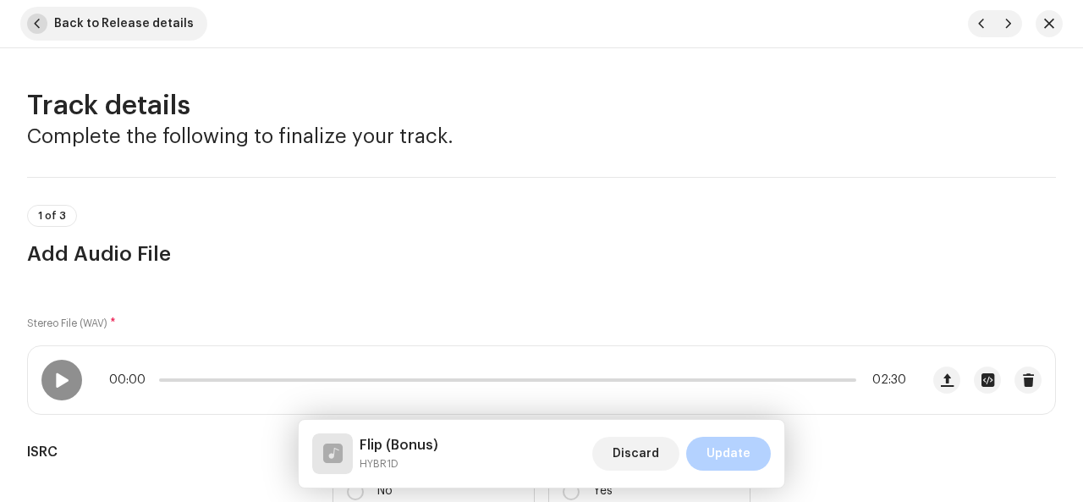
click at [24, 30] on button "Back to Release details" at bounding box center [113, 24] width 187 height 34
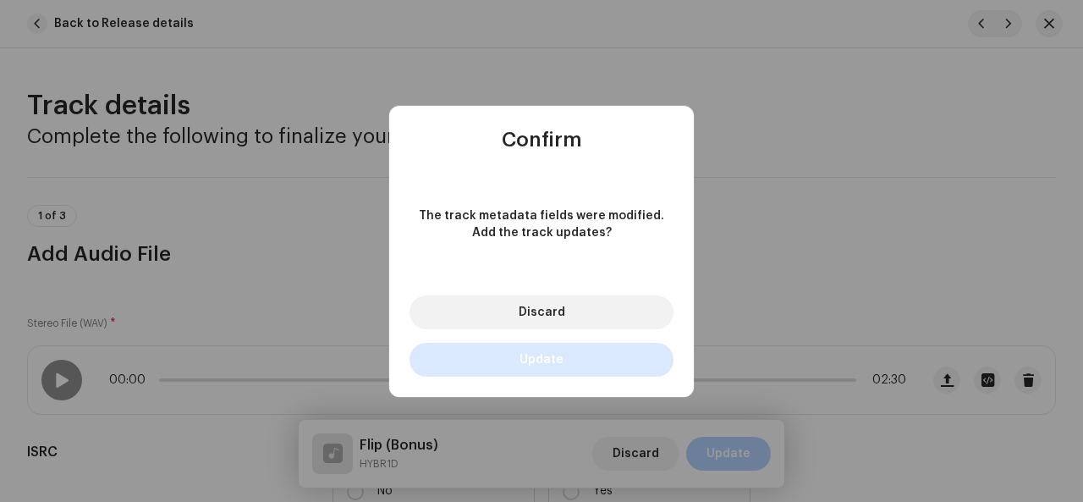
click at [496, 372] on button "Update" at bounding box center [541, 360] width 264 height 34
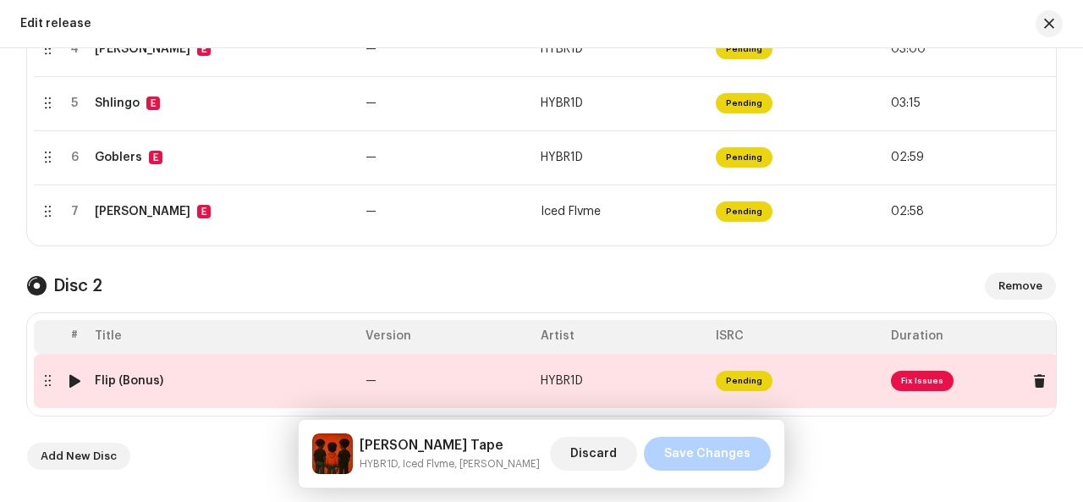
click at [921, 390] on span "Fix Issues" at bounding box center [922, 381] width 63 height 20
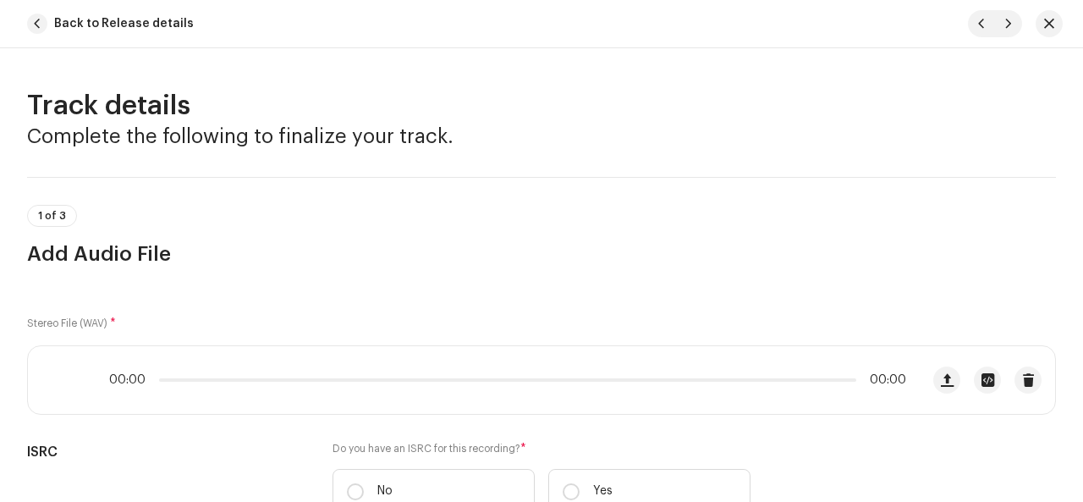
click at [921, 390] on div "00:00 00:00" at bounding box center [541, 379] width 1029 height 69
click at [62, 395] on div at bounding box center [61, 380] width 41 height 41
click at [657, 378] on p-slider at bounding box center [507, 379] width 697 height 3
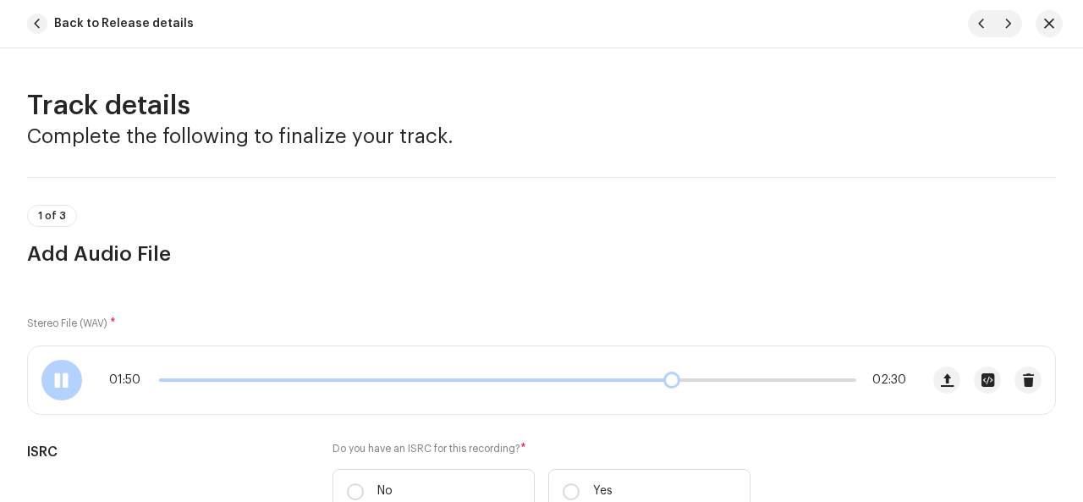
click at [807, 375] on div "01:50 02:30" at bounding box center [507, 380] width 797 height 14
click at [863, 373] on span "02:30" at bounding box center [884, 380] width 43 height 14
drag, startPoint x: 665, startPoint y: 380, endPoint x: 776, endPoint y: 387, distance: 111.0
click at [776, 387] on div "01:52 02:30" at bounding box center [474, 380] width 892 height 68
click at [776, 387] on div "01:53 02:30" at bounding box center [474, 380] width 892 height 68
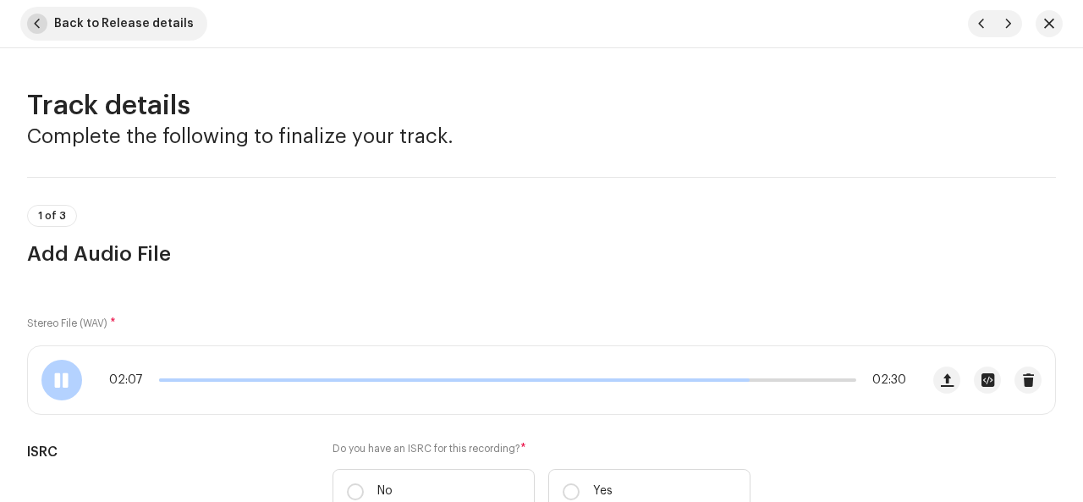
click at [52, 26] on button "Back to Release details" at bounding box center [113, 24] width 187 height 34
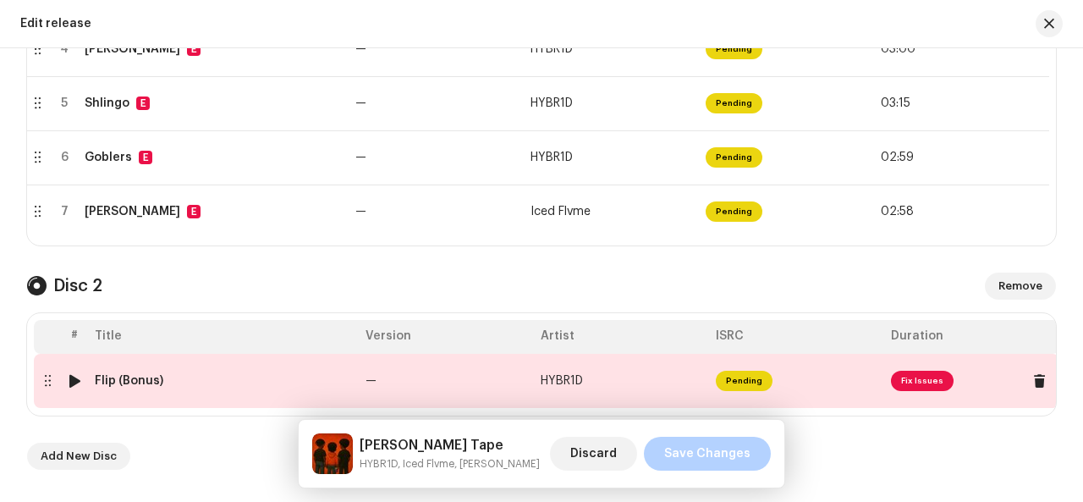
click at [900, 383] on span "Fix Issues" at bounding box center [922, 381] width 63 height 20
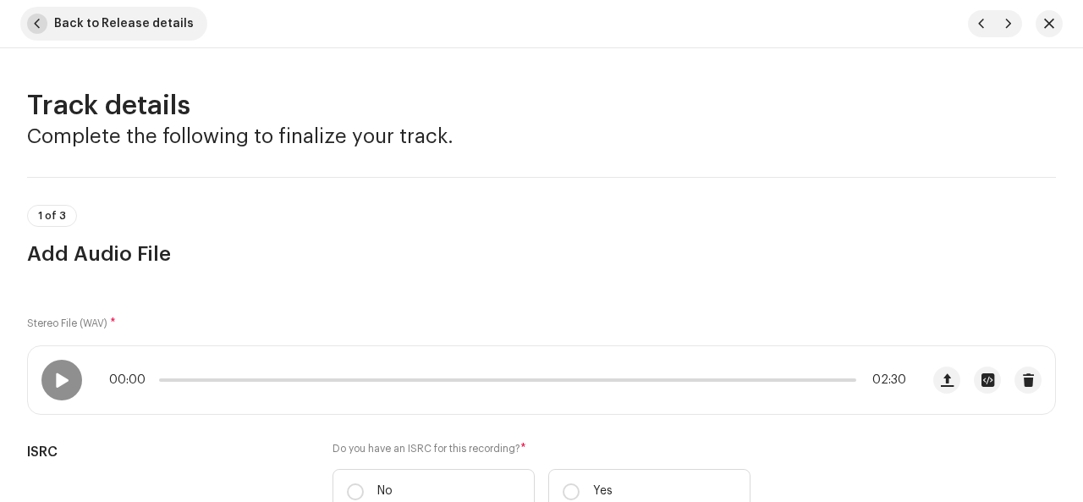
click at [36, 21] on span "button" at bounding box center [37, 24] width 20 height 20
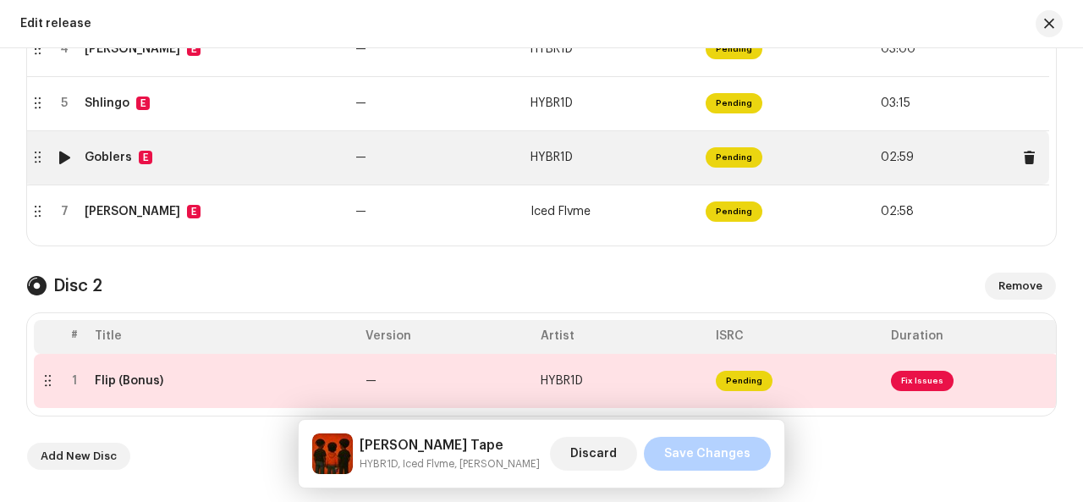
click at [159, 163] on td "Goblers E" at bounding box center [213, 157] width 271 height 54
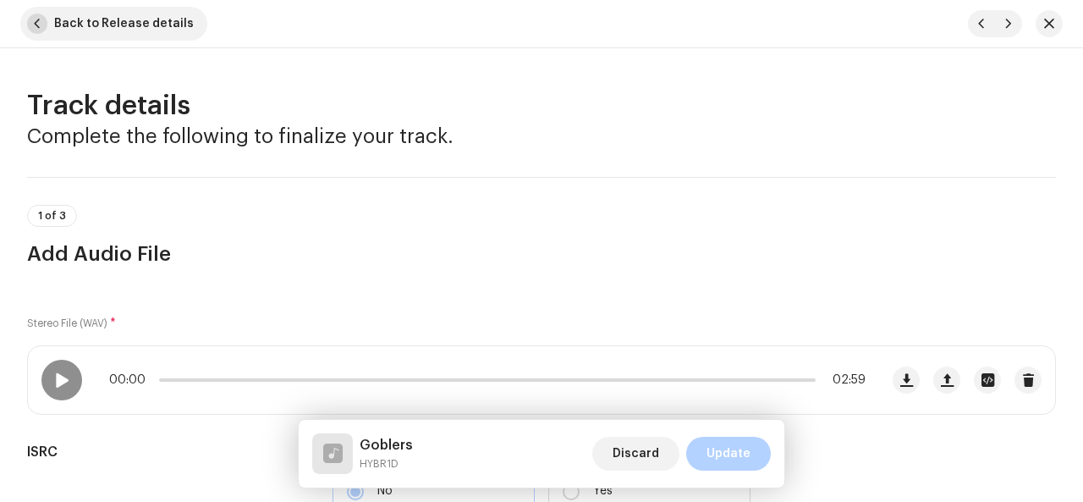
click at [41, 19] on span "button" at bounding box center [37, 24] width 20 height 20
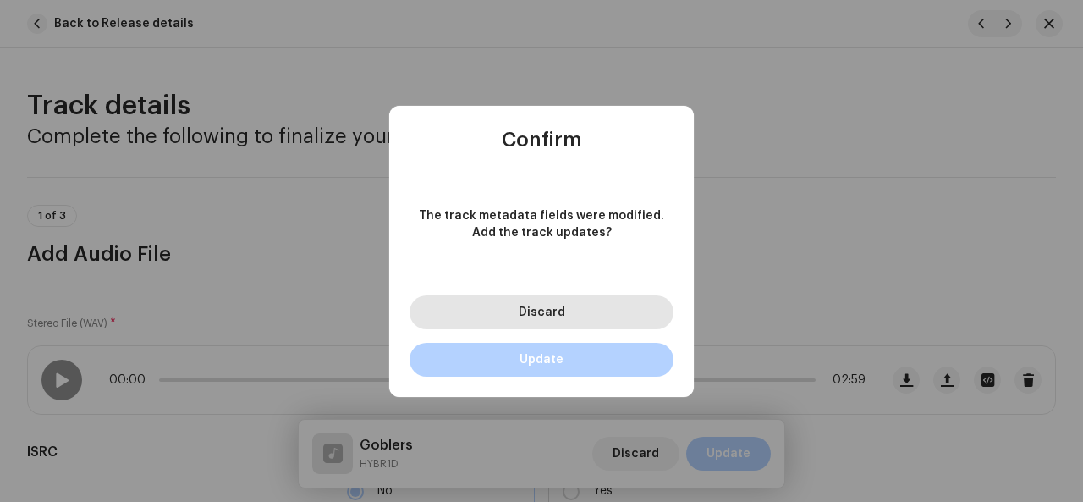
click at [523, 312] on span "Discard" at bounding box center [542, 312] width 47 height 12
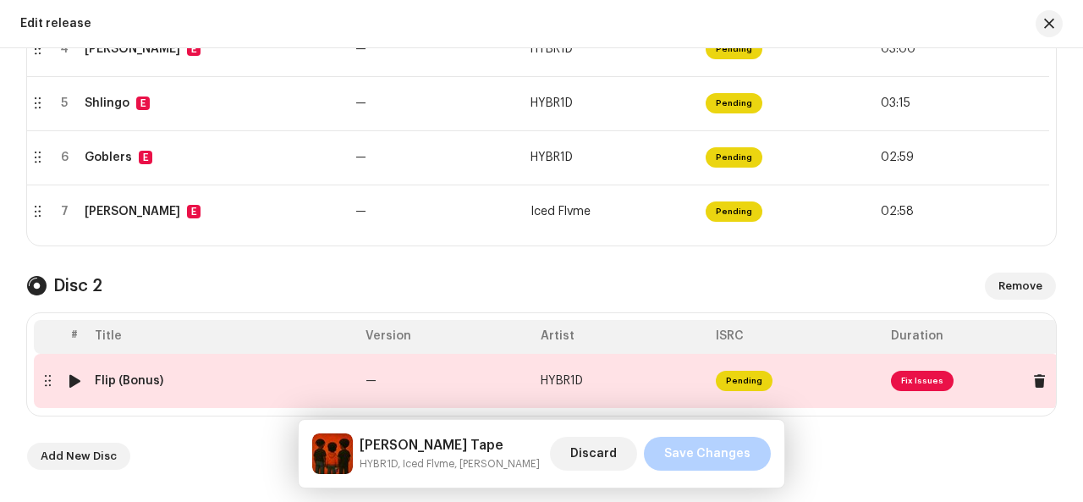
click at [103, 405] on td "Flip (Bonus)" at bounding box center [223, 381] width 271 height 54
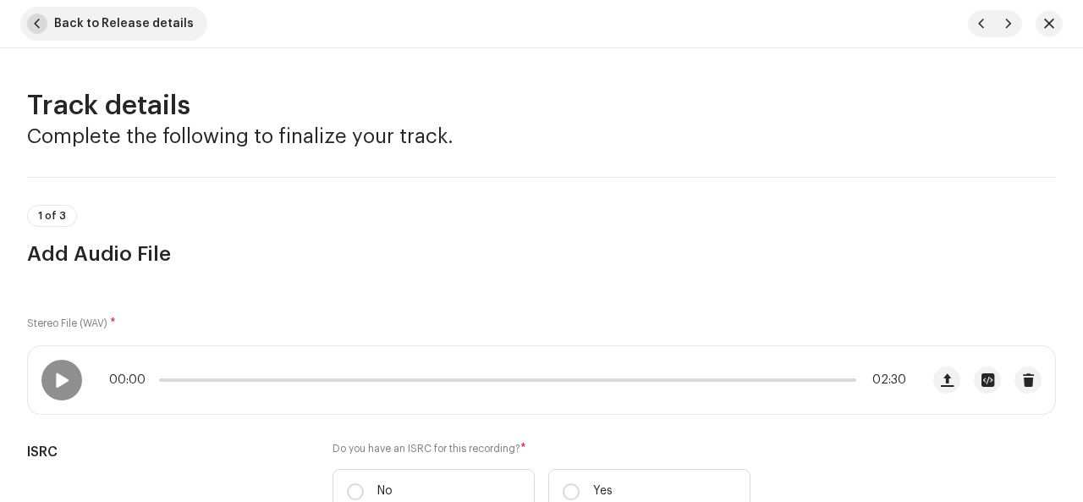
click at [36, 26] on span "button" at bounding box center [37, 24] width 20 height 20
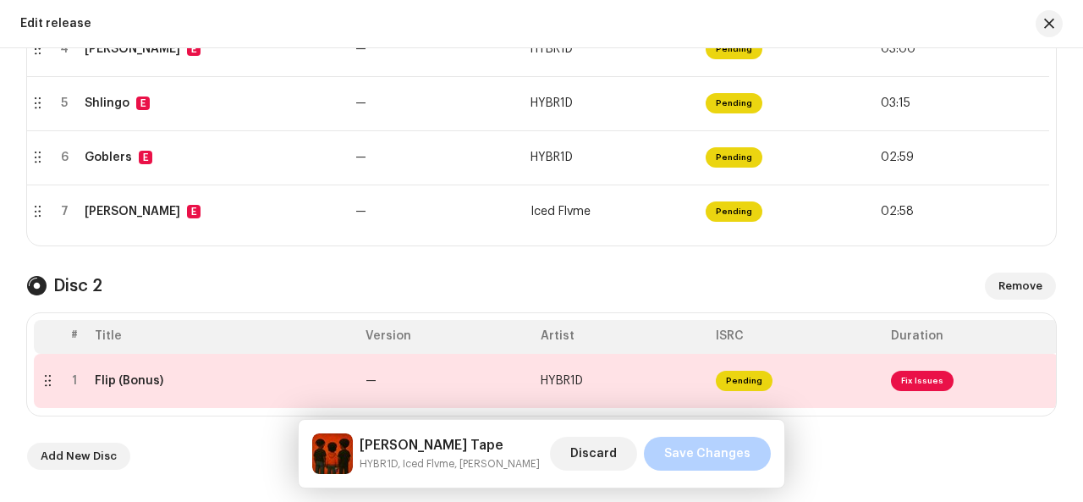
click at [78, 294] on h4 "Disc 2" at bounding box center [77, 286] width 49 height 20
drag, startPoint x: 354, startPoint y: 247, endPoint x: 324, endPoint y: 278, distance: 43.1
click at [324, 278] on div "Disc 2 Remove" at bounding box center [541, 285] width 1029 height 27
click at [712, 283] on div "Disc 2 Remove" at bounding box center [541, 285] width 1029 height 27
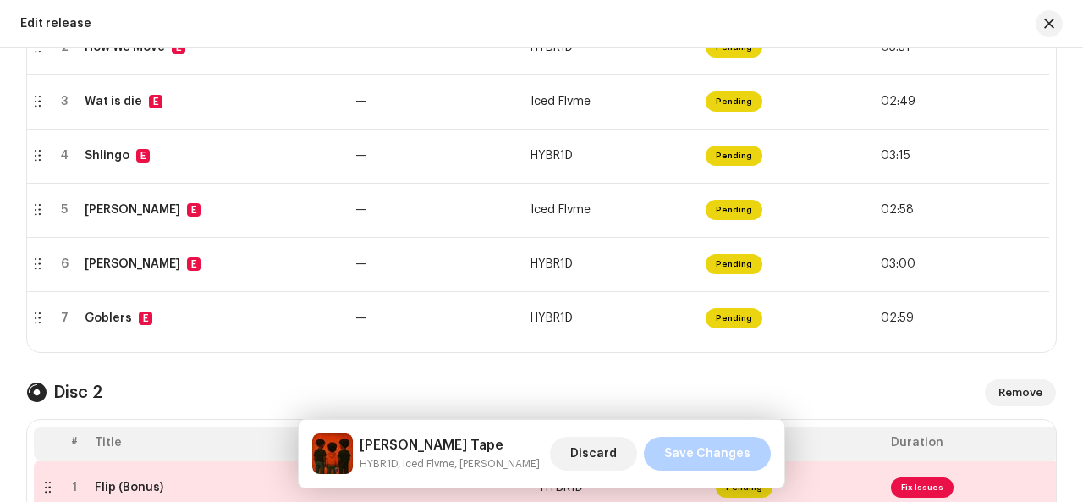
scroll to position [516, 0]
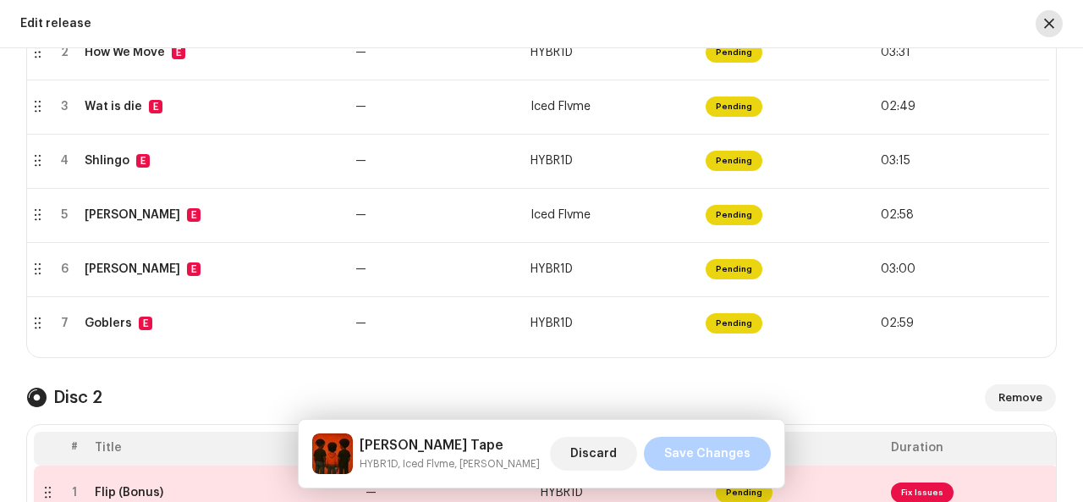
click at [1051, 25] on span "button" at bounding box center [1049, 24] width 10 height 14
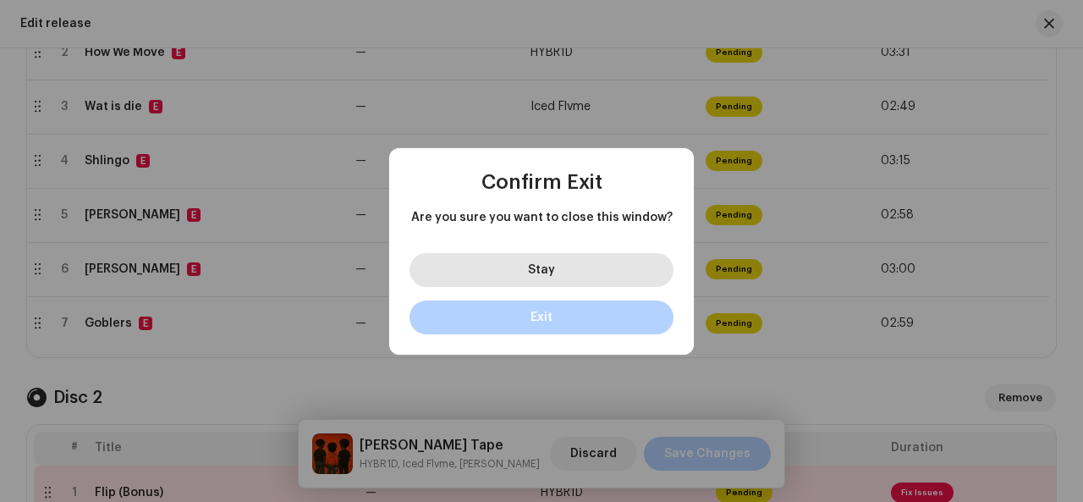
click at [616, 267] on button "Stay" at bounding box center [541, 270] width 264 height 34
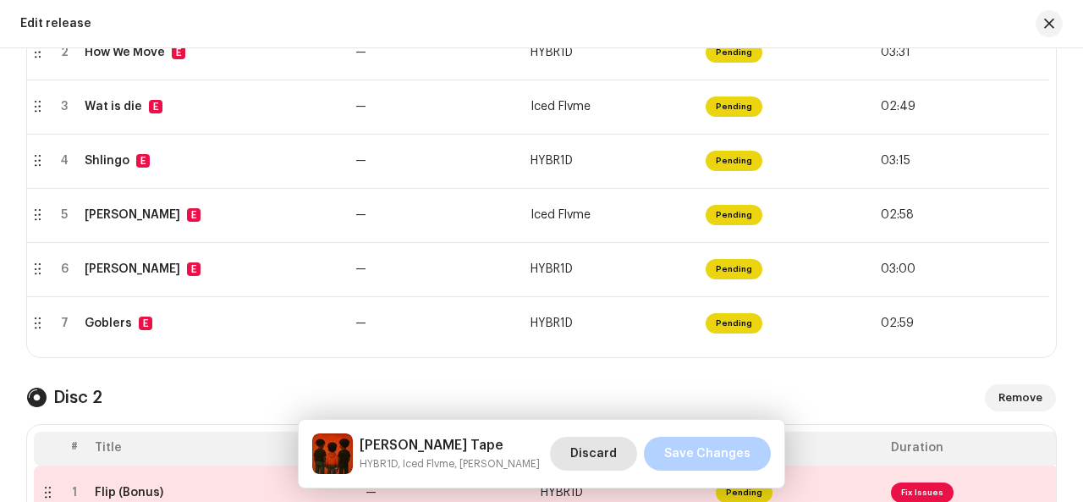
click at [577, 459] on button "Discard" at bounding box center [593, 454] width 87 height 34
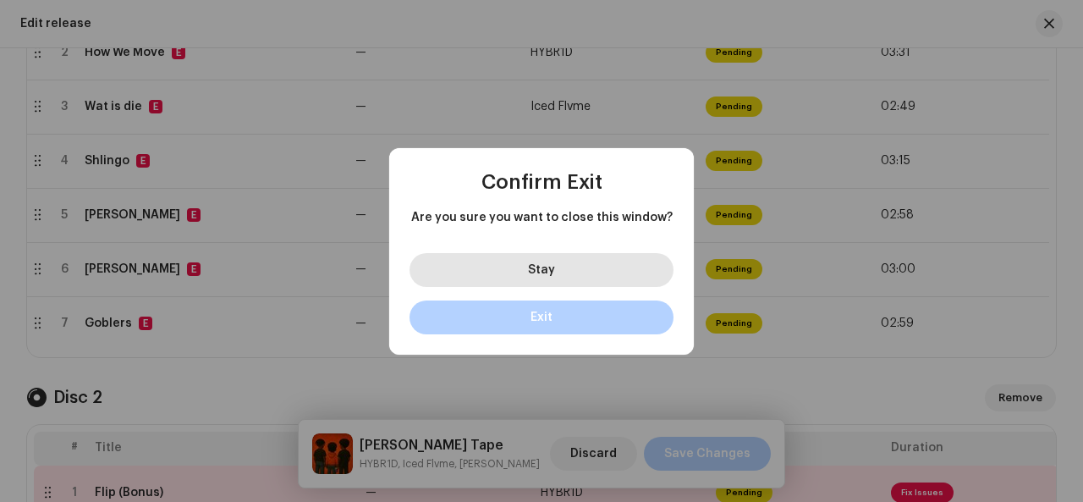
click at [554, 265] on button "Stay" at bounding box center [541, 270] width 264 height 34
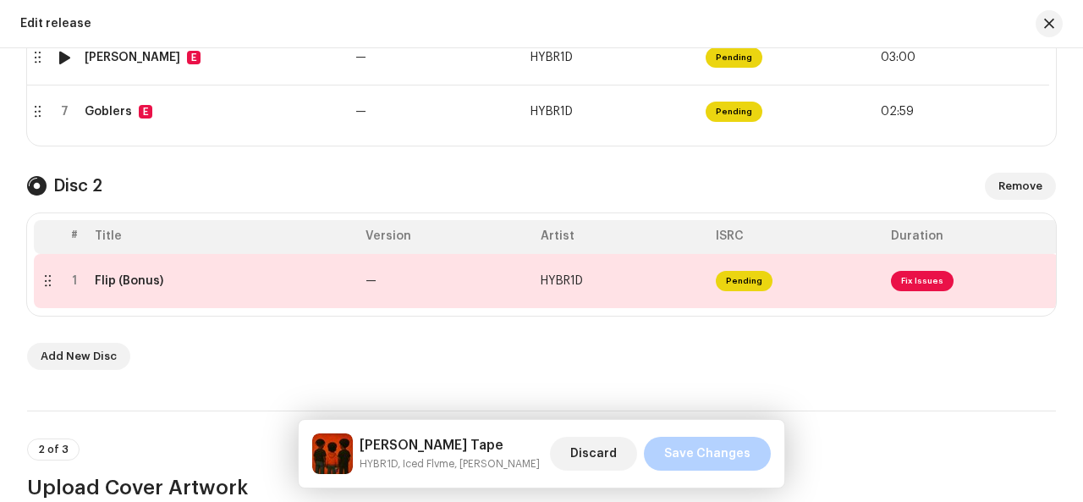
scroll to position [730, 0]
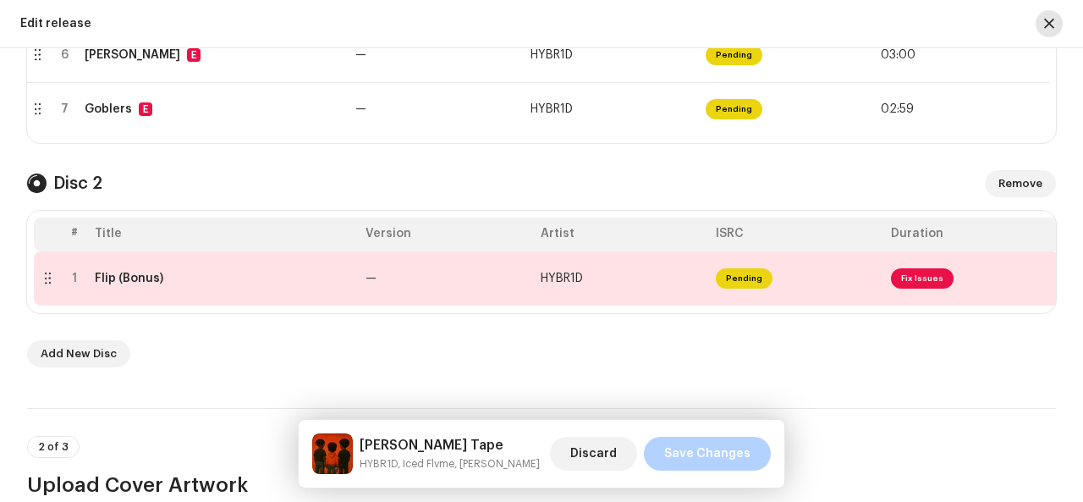
click at [1048, 30] on span "button" at bounding box center [1049, 24] width 10 height 14
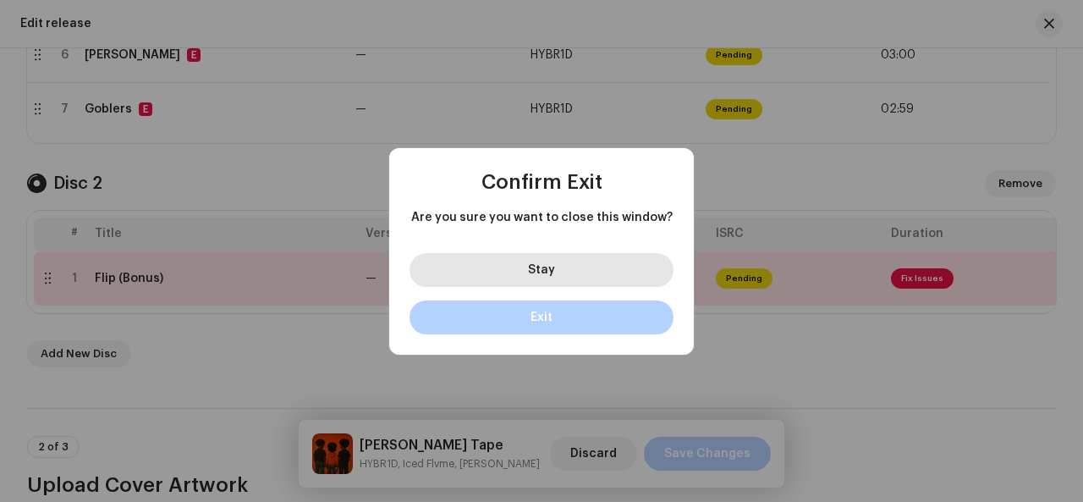
click at [536, 265] on span "Stay" at bounding box center [541, 270] width 27 height 12
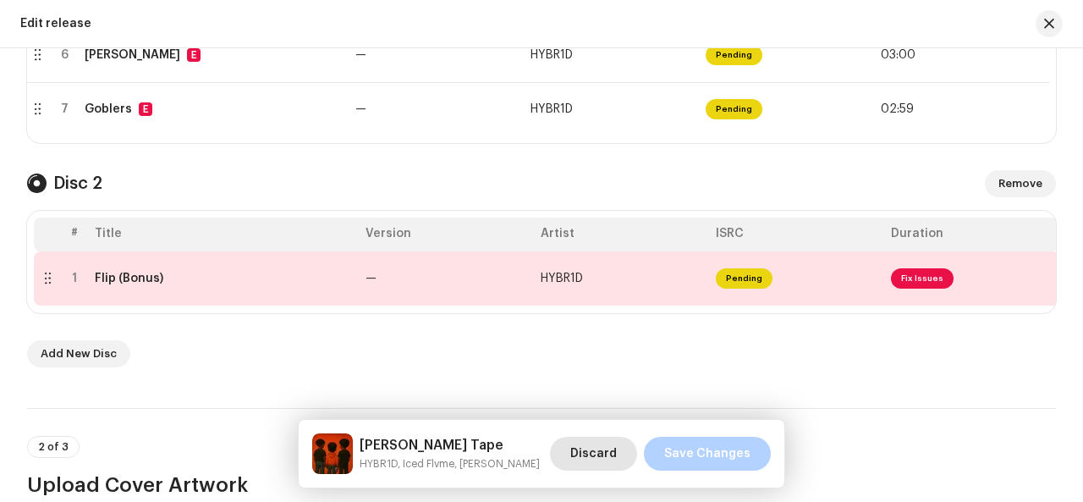
click at [613, 460] on span "Discard" at bounding box center [593, 454] width 47 height 34
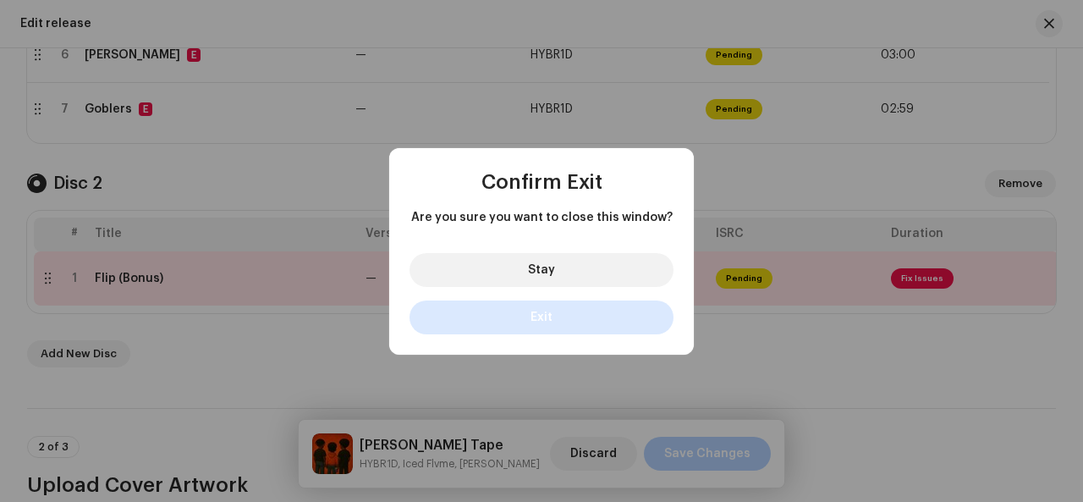
click at [571, 317] on button "Exit" at bounding box center [541, 317] width 264 height 34
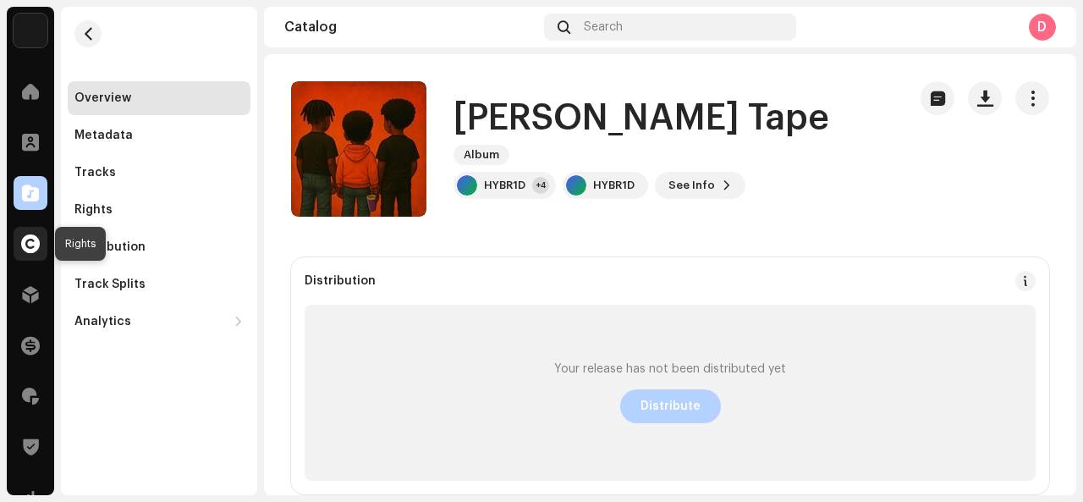
click at [37, 238] on span at bounding box center [30, 244] width 19 height 14
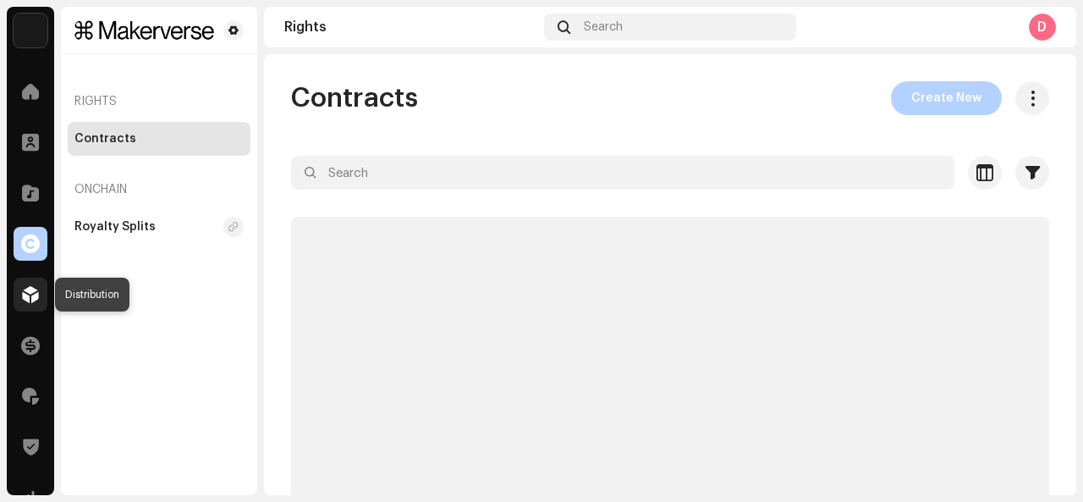
click at [29, 301] on span at bounding box center [30, 295] width 17 height 14
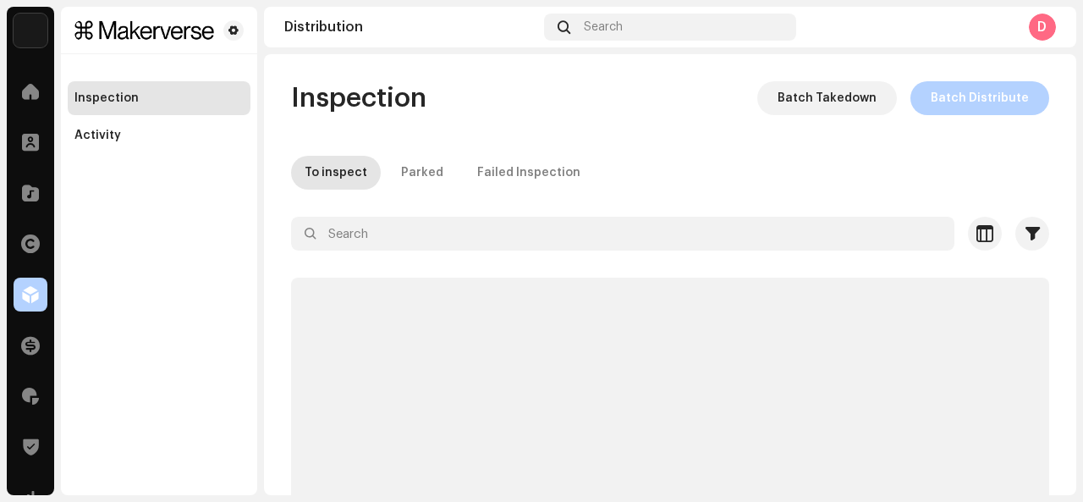
click at [29, 301] on span at bounding box center [30, 295] width 17 height 14
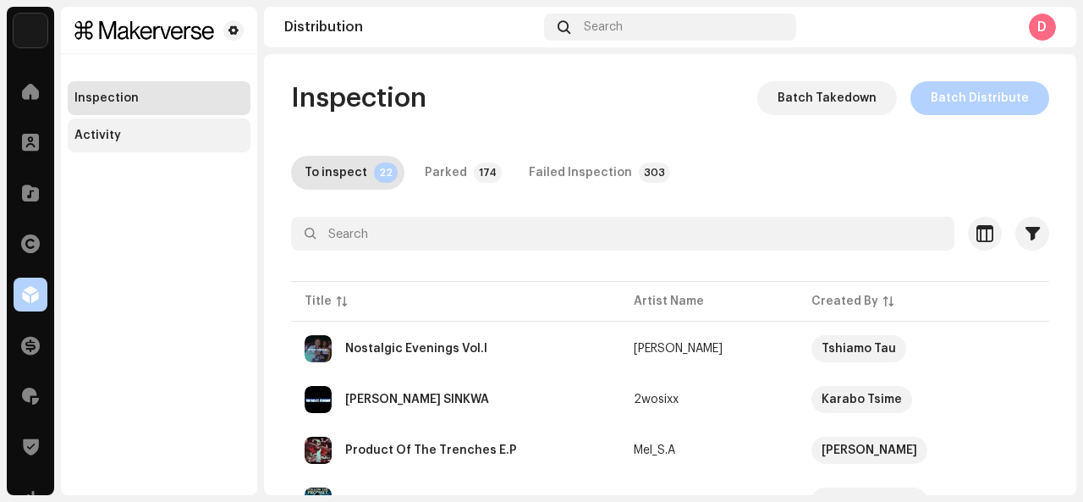
click at [114, 136] on div "Activity" at bounding box center [97, 136] width 47 height 14
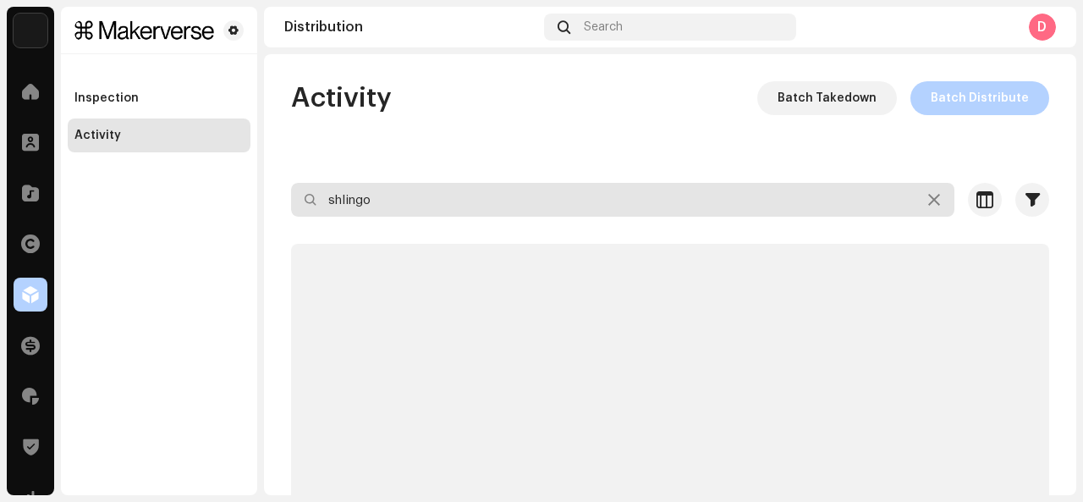
click at [426, 202] on input "shlingo" at bounding box center [622, 200] width 663 height 34
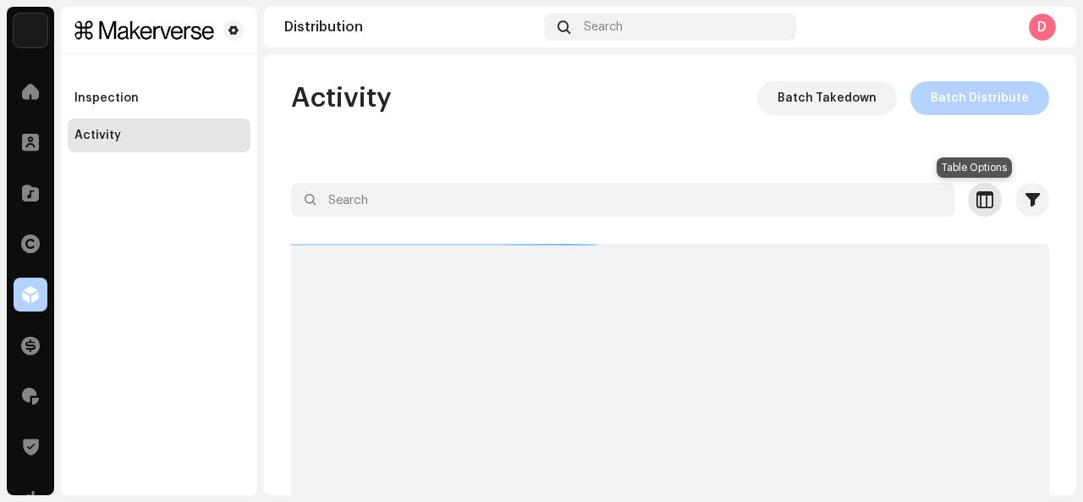
click at [976, 197] on span "button" at bounding box center [984, 200] width 17 height 14
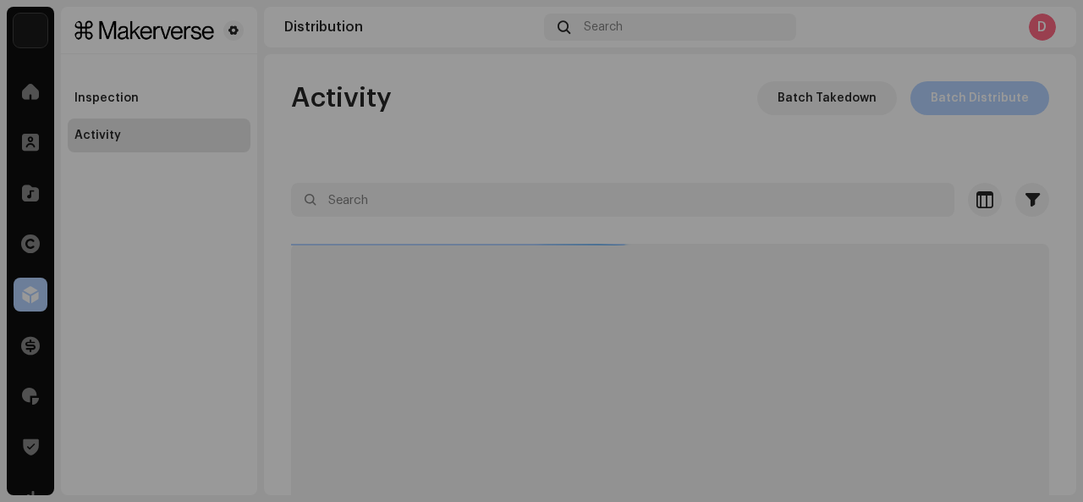
click at [975, 198] on div "Customize your view Reset Rows Compact Comfortable Columns Artist Name Created …" at bounding box center [541, 251] width 1083 height 502
click at [1020, 206] on div "Customize your view Reset Rows Compact Comfortable Columns Artist Name Created …" at bounding box center [541, 251] width 1083 height 502
click at [658, 399] on button "Cancel" at bounding box center [629, 388] width 58 height 24
click at [644, 399] on span "Cancel" at bounding box center [628, 388] width 30 height 24
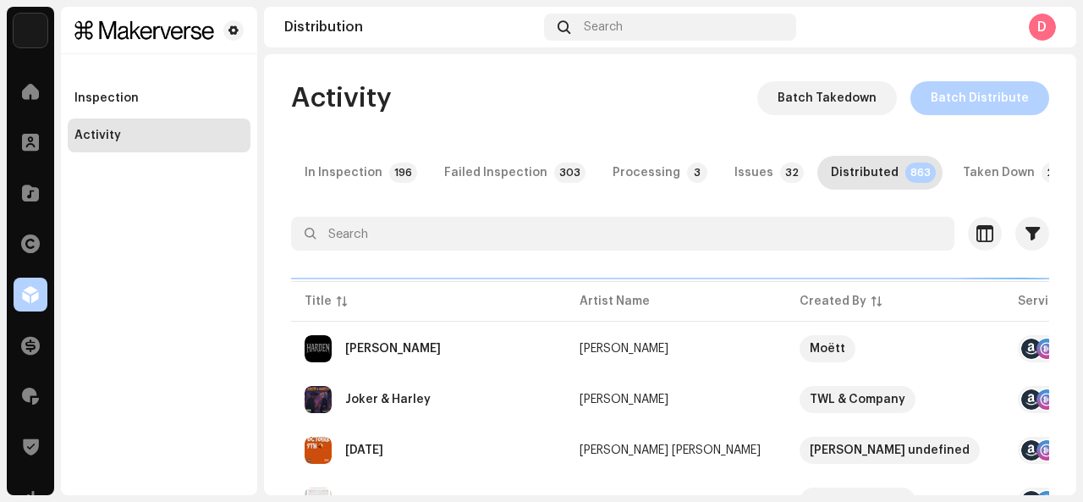
click at [644, 399] on span "Cancel" at bounding box center [628, 388] width 30 height 24
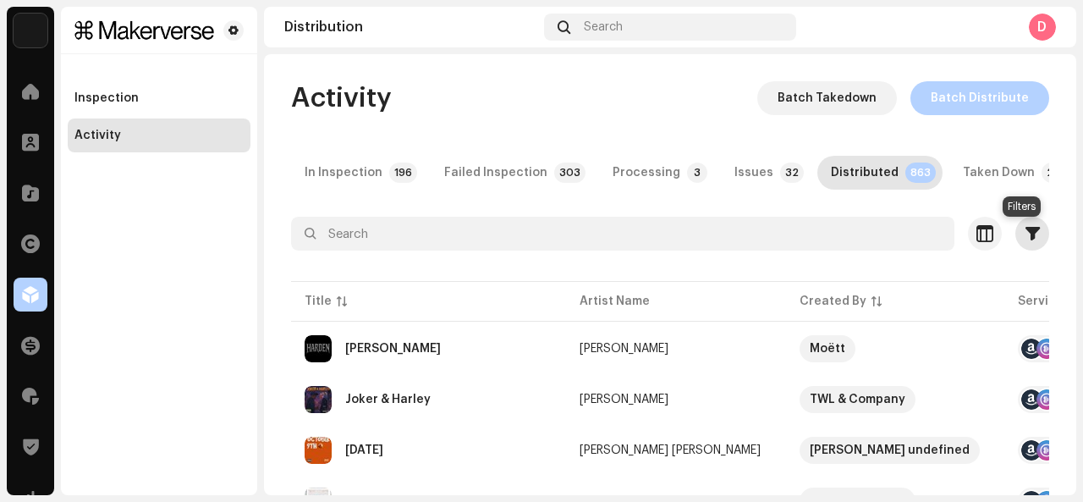
click at [1015, 239] on button "button" at bounding box center [1032, 234] width 34 height 34
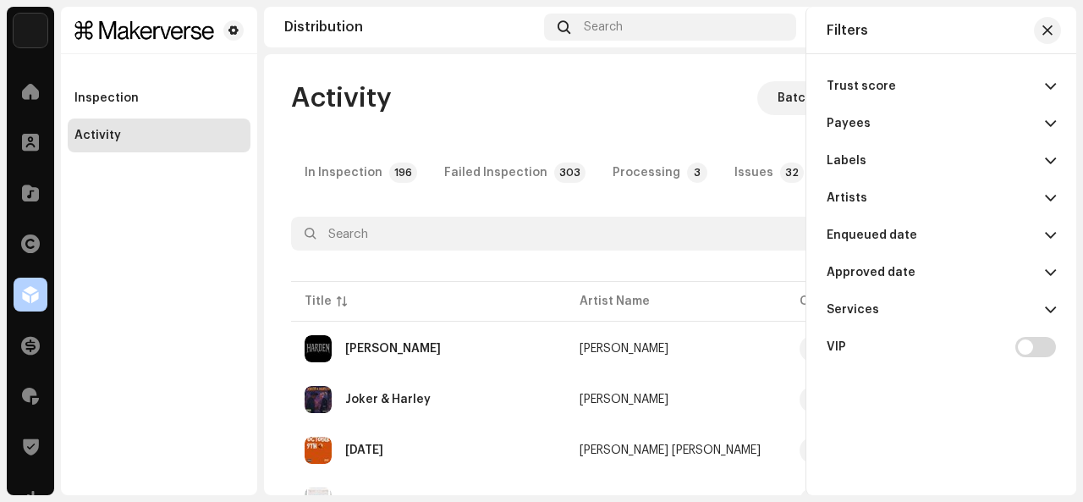
click at [966, 240] on p-accordion-header "Enqueued date" at bounding box center [941, 235] width 229 height 37
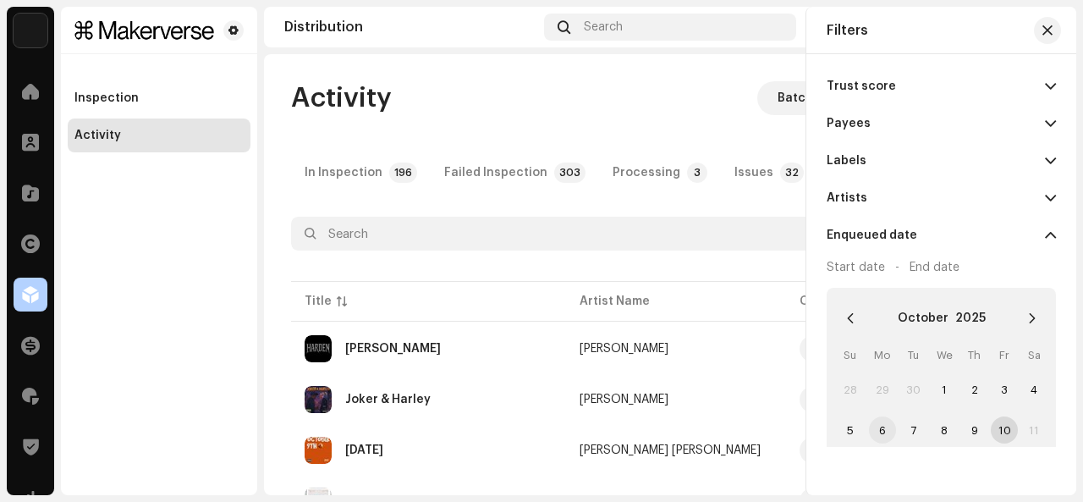
click at [872, 434] on span "6" at bounding box center [882, 429] width 27 height 27
click at [1005, 422] on span "10" at bounding box center [1004, 429] width 27 height 27
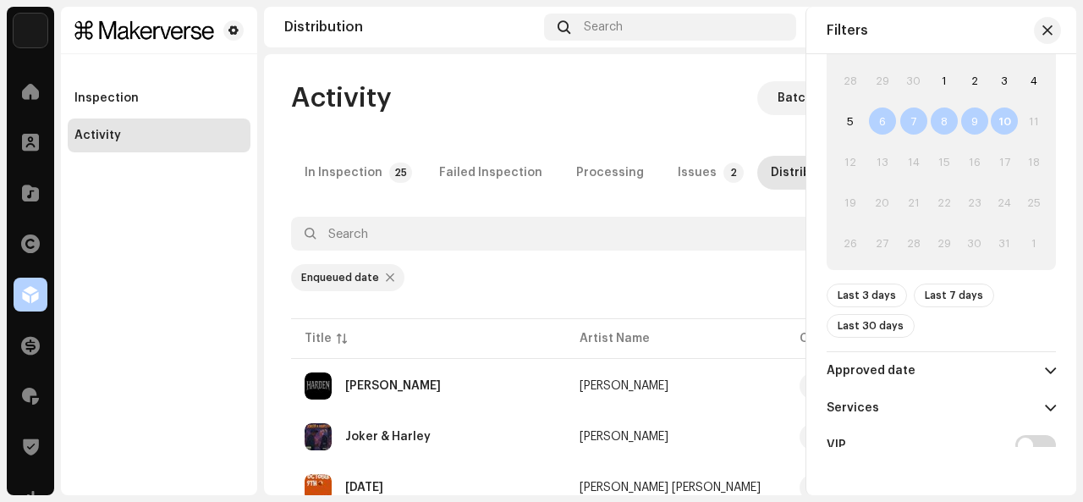
scroll to position [338, 0]
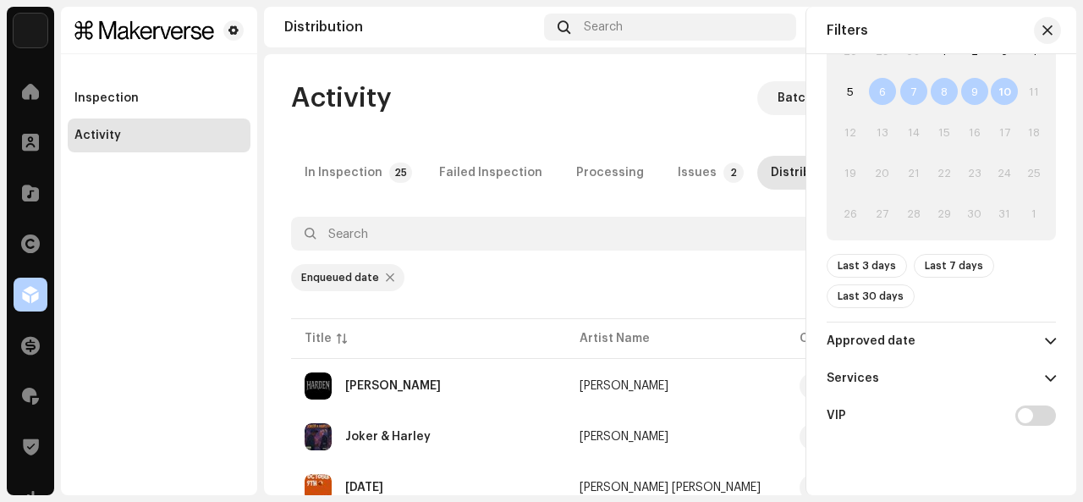
click at [1021, 349] on p-accordion-header "Approved date" at bounding box center [941, 340] width 229 height 37
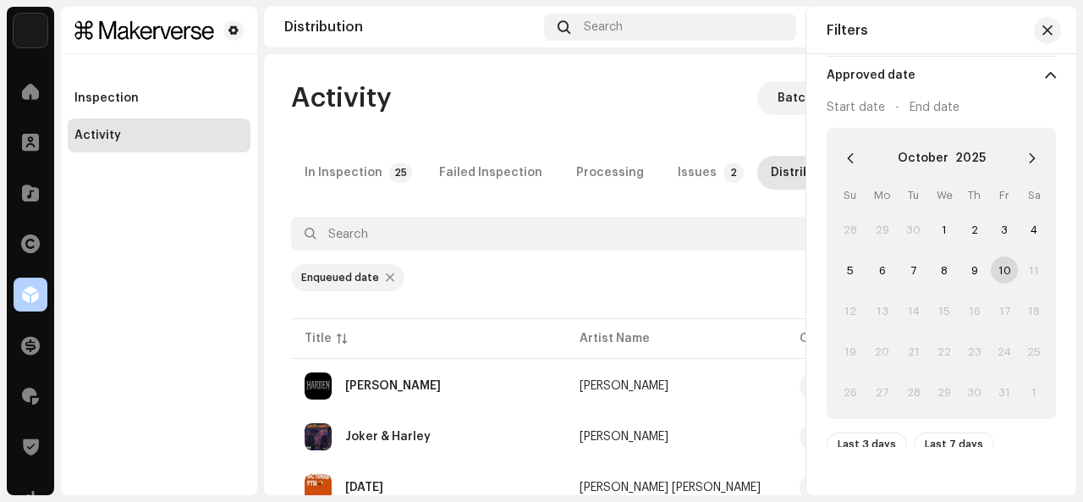
scroll to position [589, 0]
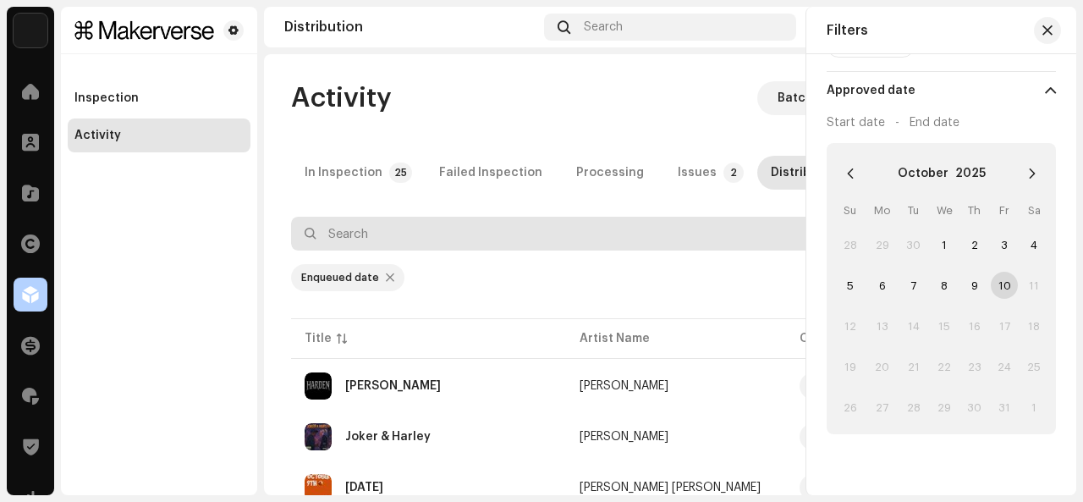
click at [730, 248] on input "text" at bounding box center [610, 234] width 639 height 34
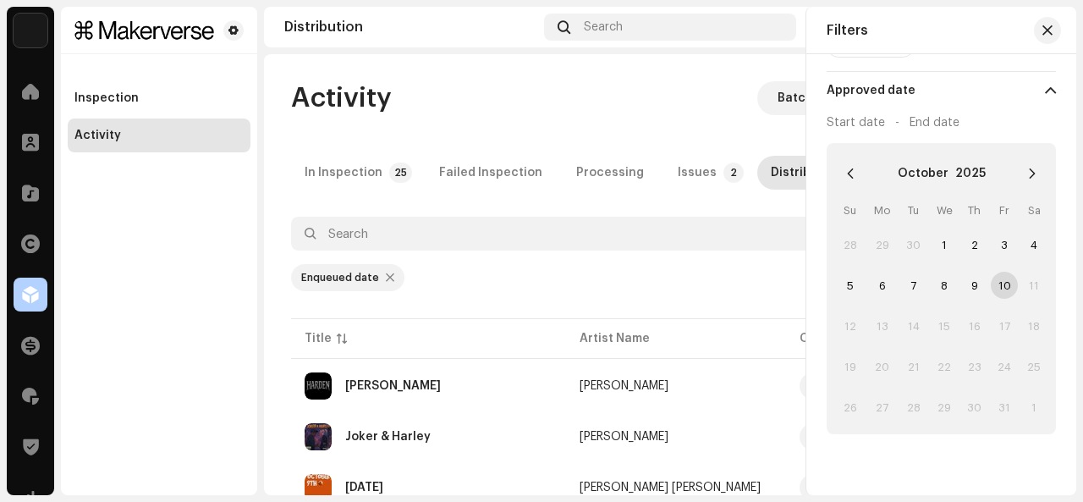
click at [717, 282] on div "Enqueued date" at bounding box center [670, 277] width 758 height 27
click at [1043, 40] on button "button" at bounding box center [1047, 30] width 27 height 27
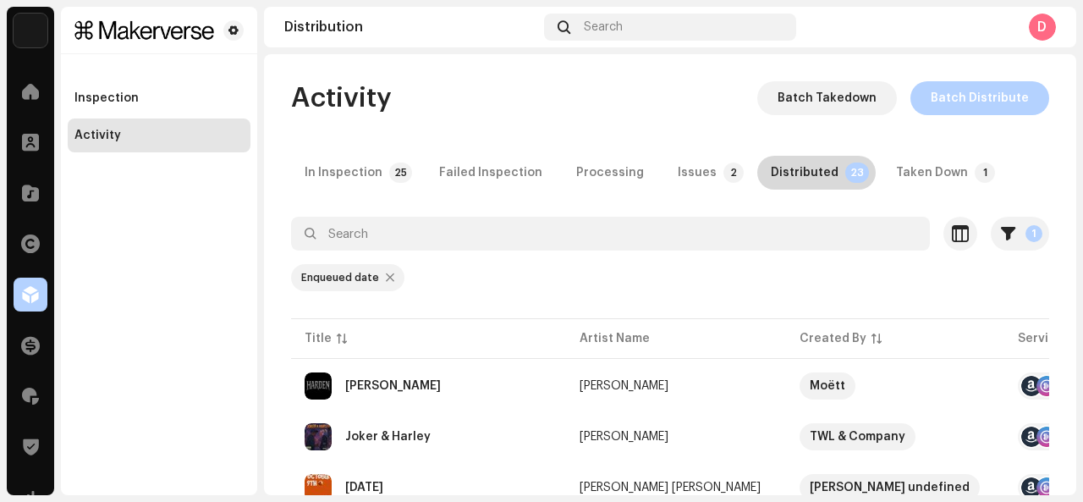
click at [795, 170] on div "Distributed" at bounding box center [805, 173] width 68 height 34
click at [678, 159] on div "Issues" at bounding box center [697, 173] width 39 height 34
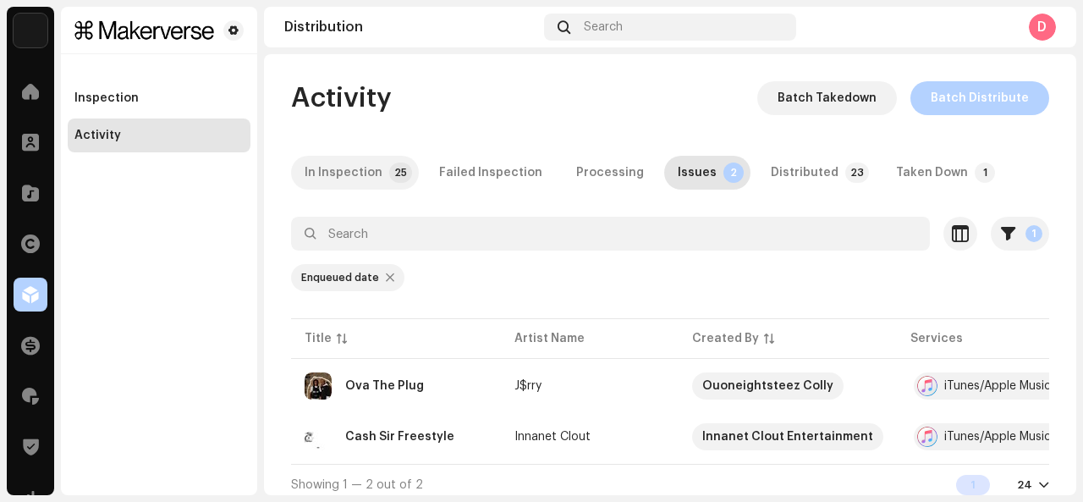
click at [381, 178] on p-tab "In Inspection 25" at bounding box center [355, 173] width 128 height 34
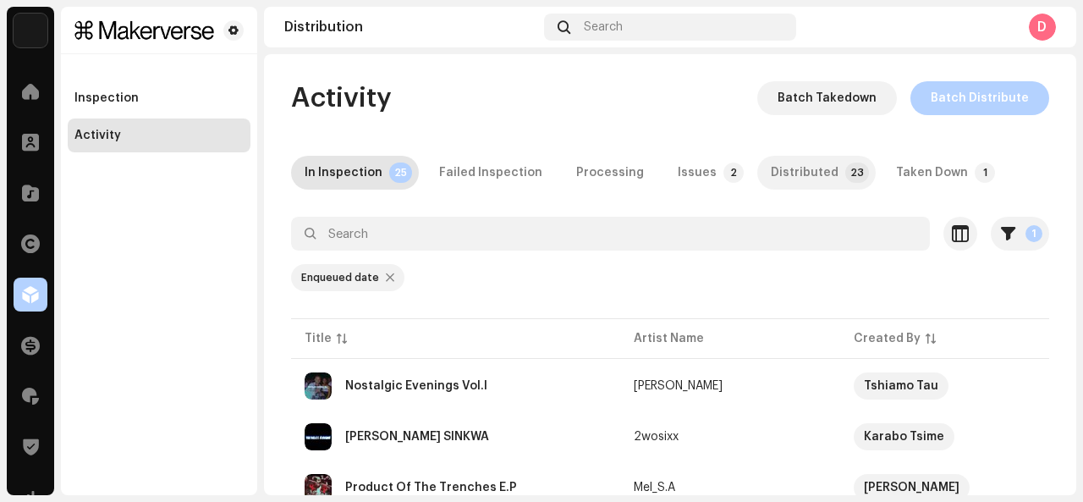
click at [778, 166] on div "Distributed" at bounding box center [805, 173] width 68 height 34
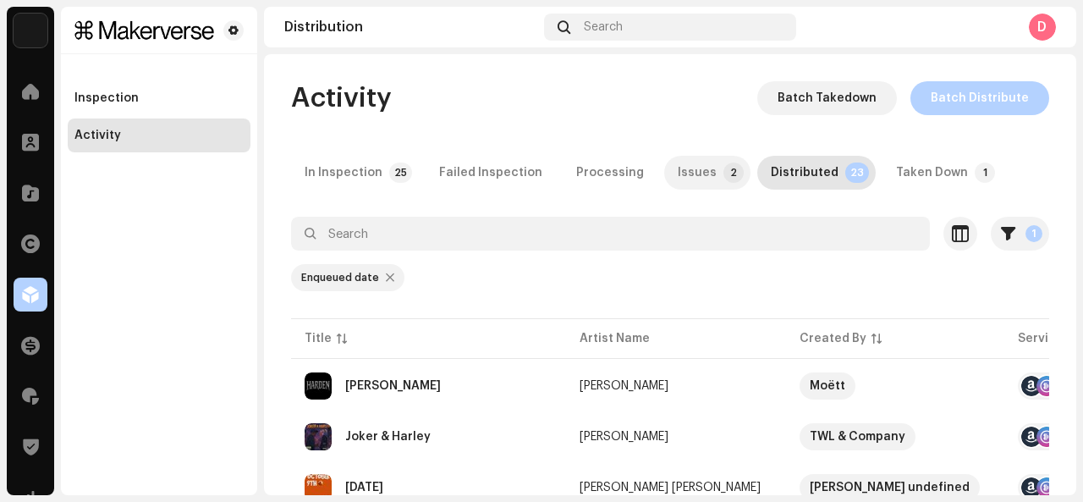
click at [678, 172] on div "Issues" at bounding box center [697, 173] width 39 height 34
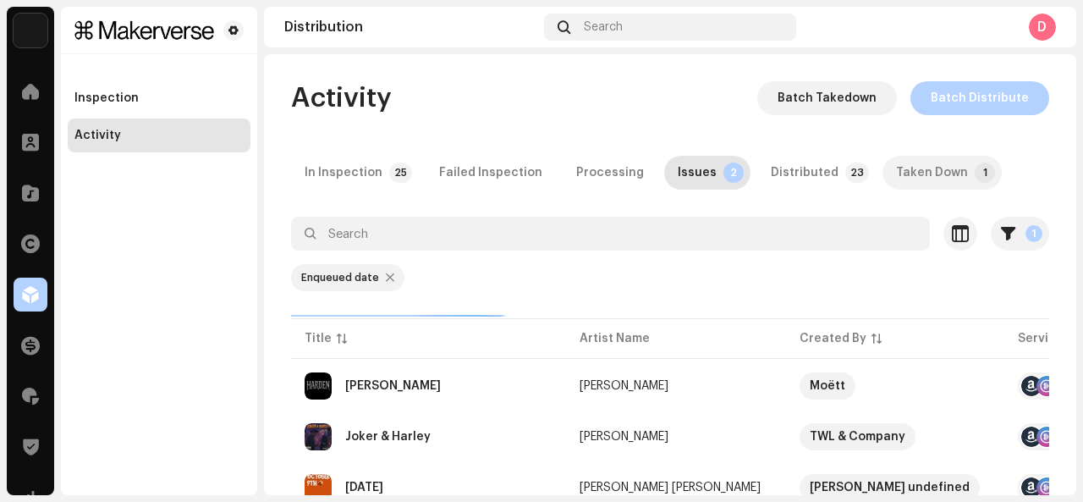
click at [935, 173] on div "Taken Down" at bounding box center [932, 173] width 72 height 34
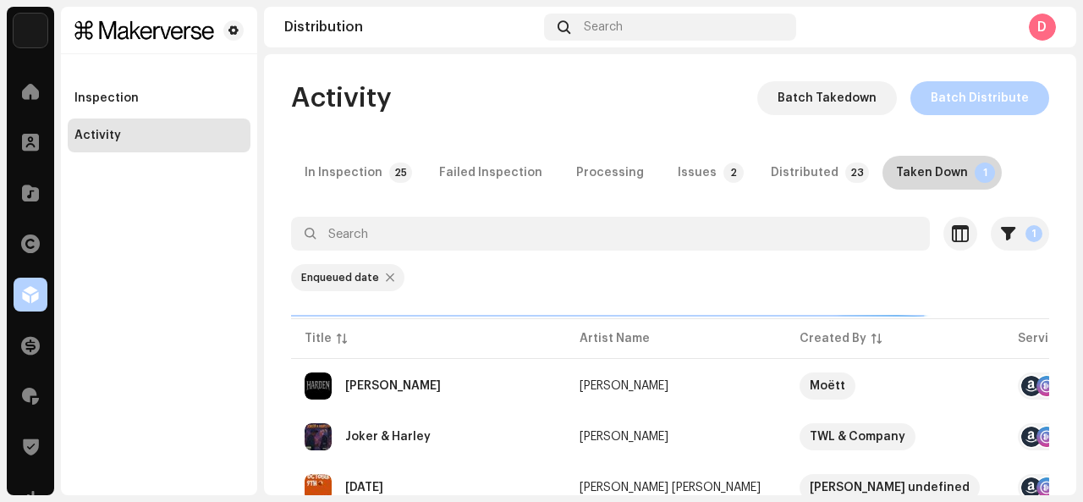
click at [935, 173] on div "Taken Down" at bounding box center [932, 173] width 72 height 34
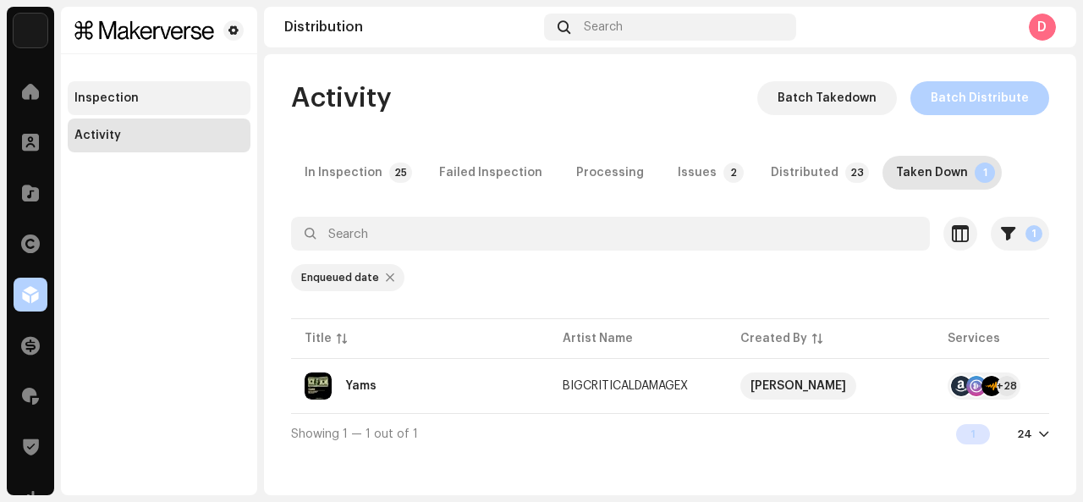
click at [162, 99] on div "Inspection" at bounding box center [158, 98] width 169 height 14
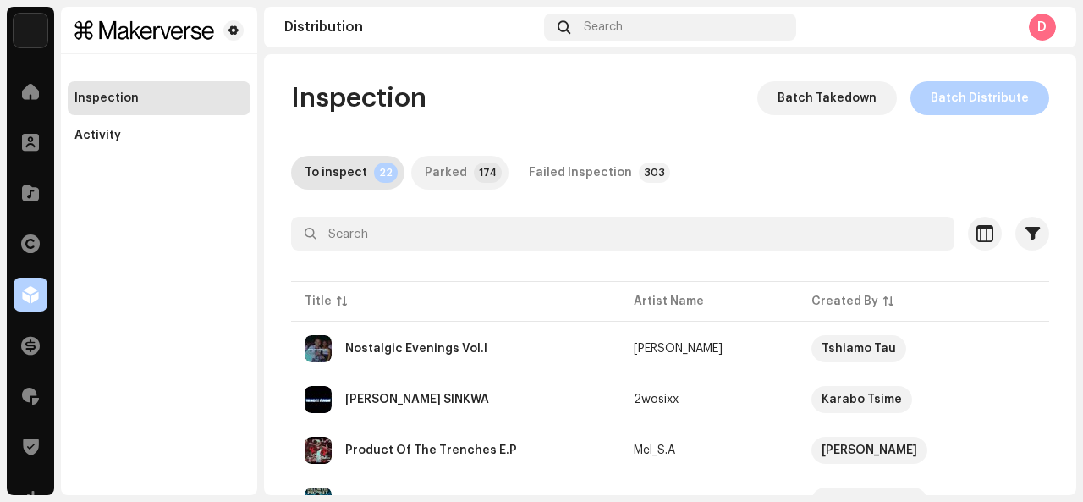
click at [452, 163] on div "Parked" at bounding box center [446, 173] width 42 height 34
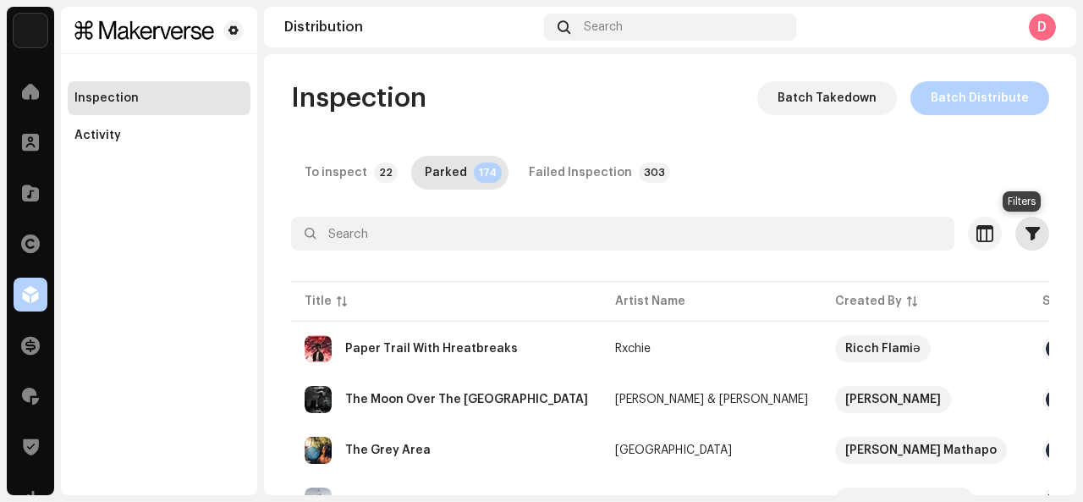
click at [1025, 227] on span "button" at bounding box center [1032, 234] width 14 height 14
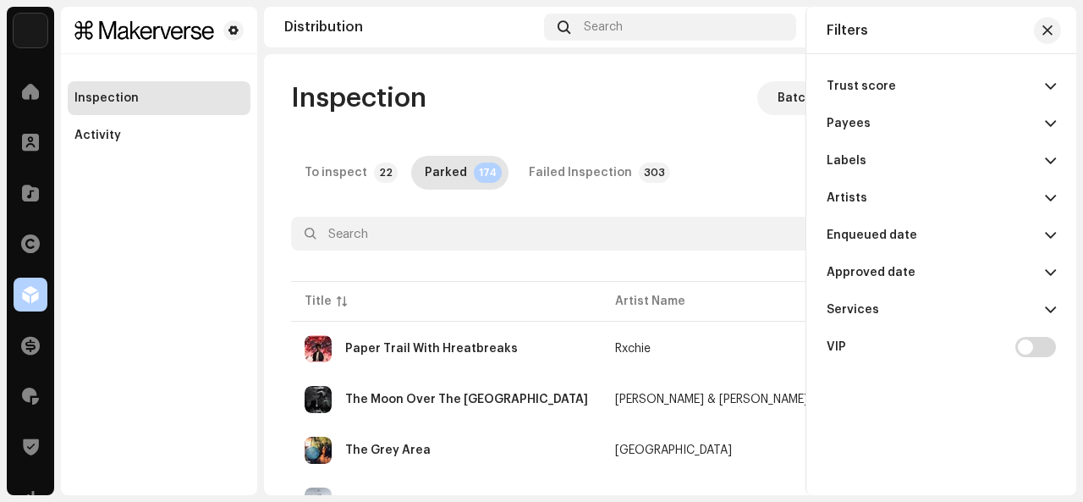
click at [956, 239] on p-accordion-header "Enqueued date" at bounding box center [941, 235] width 229 height 37
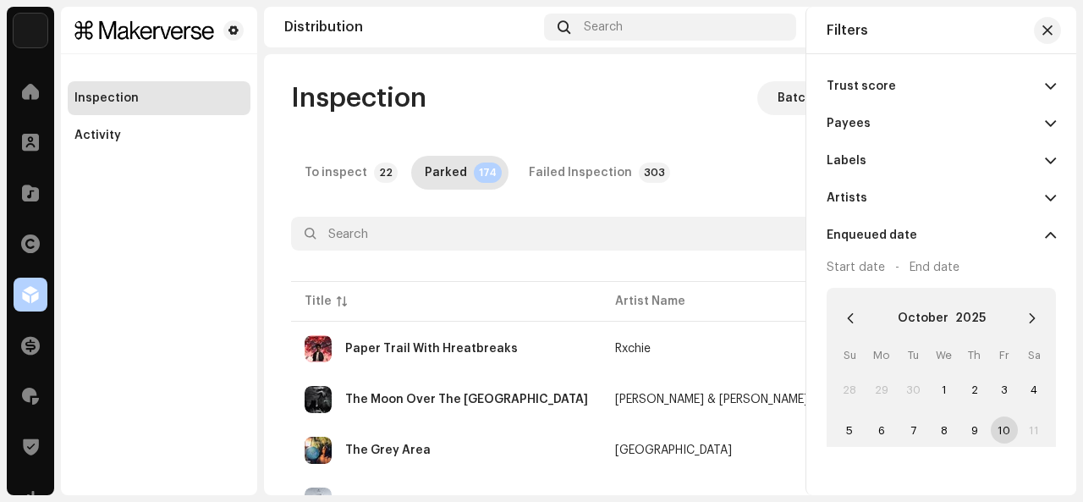
click at [956, 239] on p-accordion-header "Enqueued date" at bounding box center [941, 235] width 229 height 37
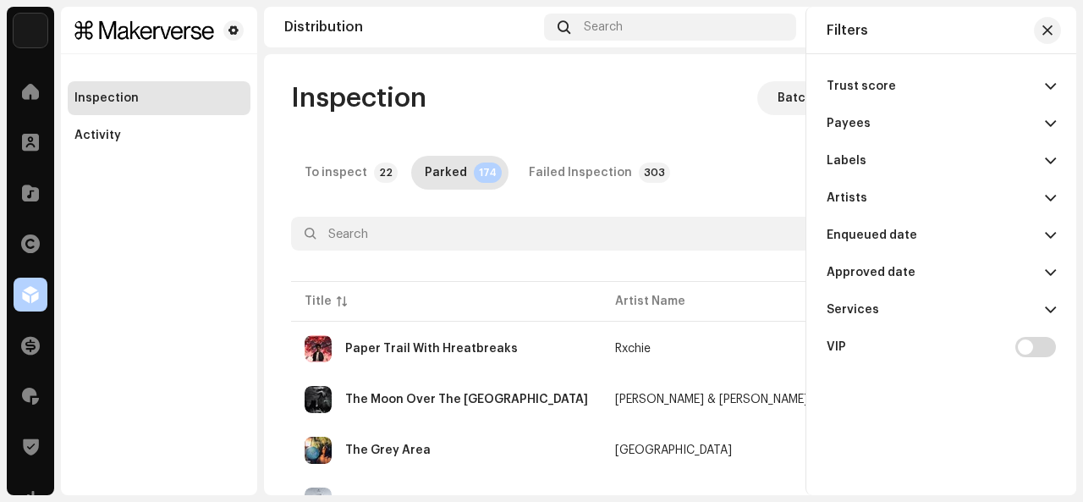
click at [958, 239] on p-accordion-header "Enqueued date" at bounding box center [941, 235] width 229 height 37
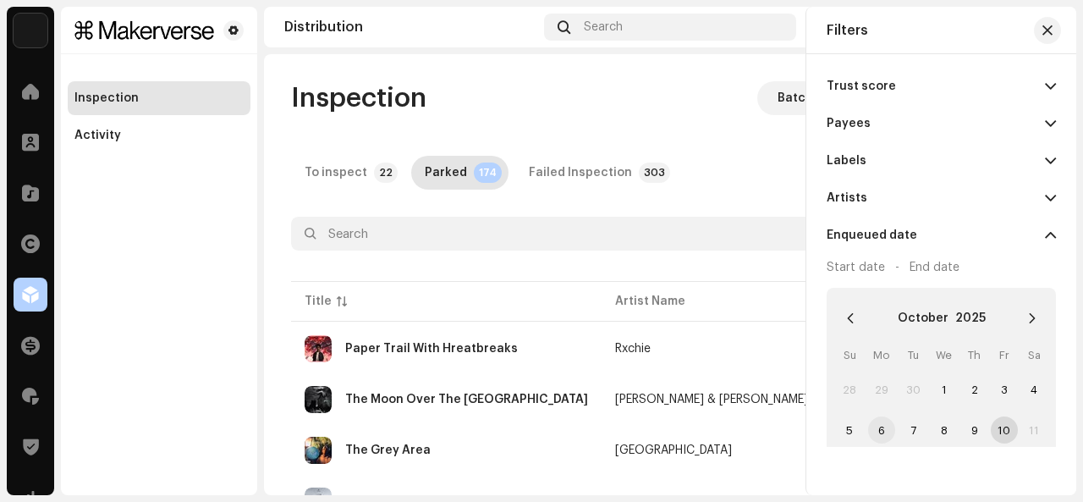
click at [875, 432] on span "6" at bounding box center [881, 429] width 27 height 27
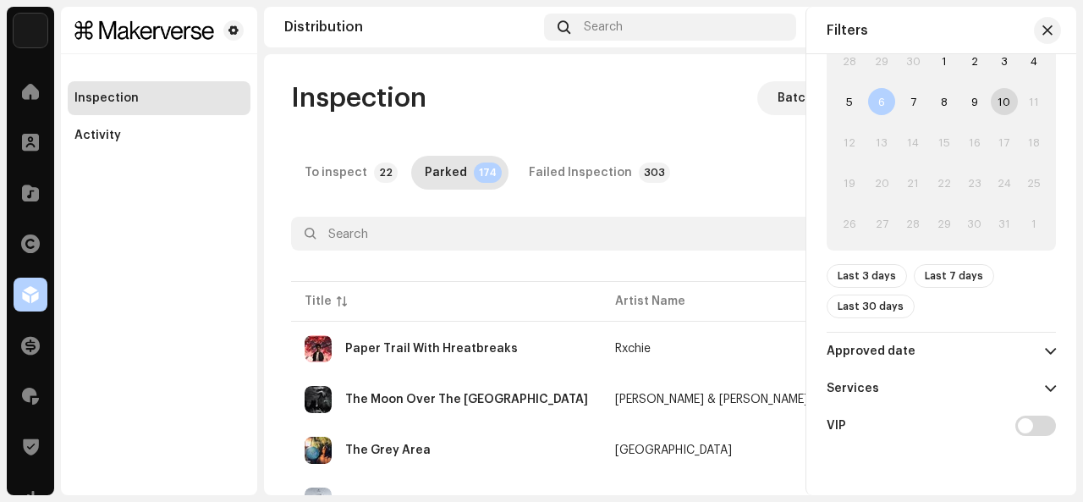
scroll to position [336, 0]
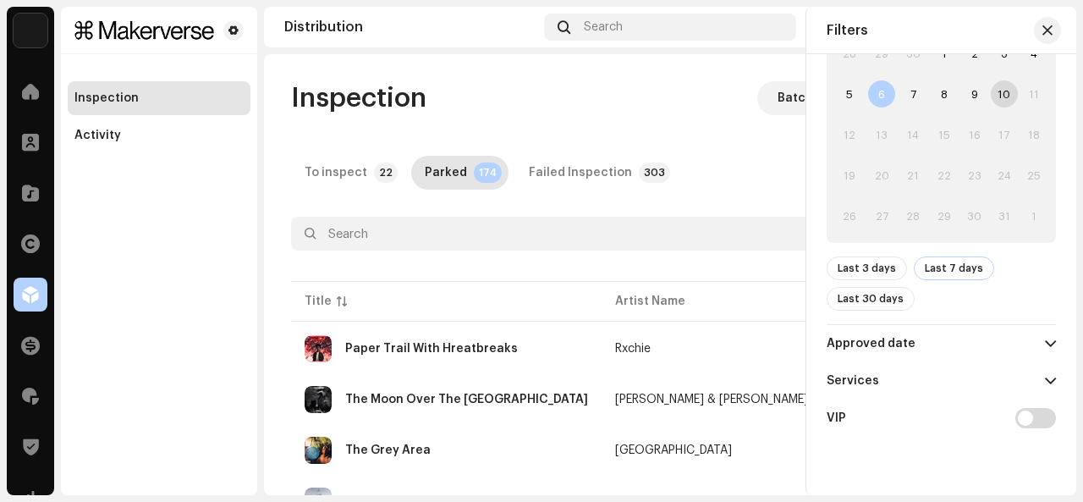
click at [953, 275] on span "Last 7 days" at bounding box center [954, 268] width 58 height 22
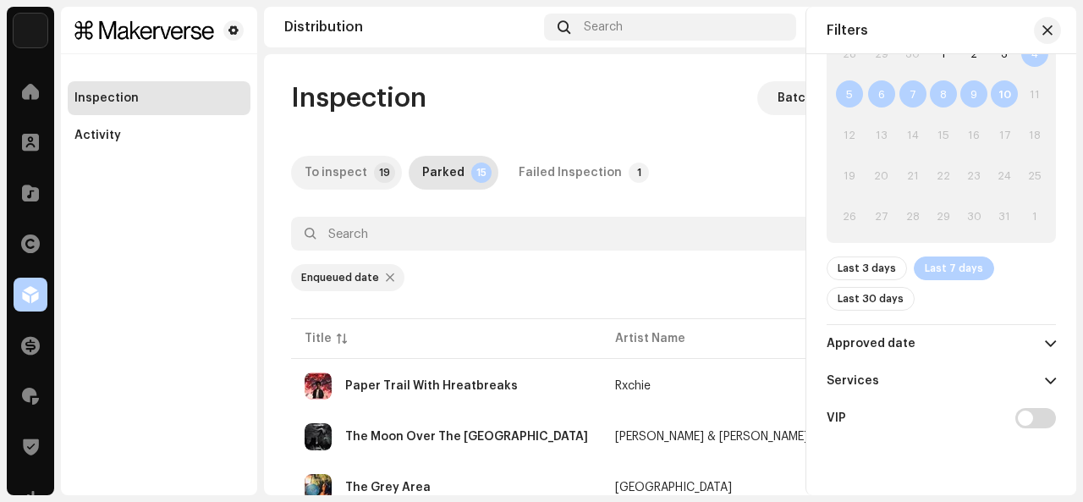
click at [374, 179] on p-badge "19" at bounding box center [384, 172] width 21 height 20
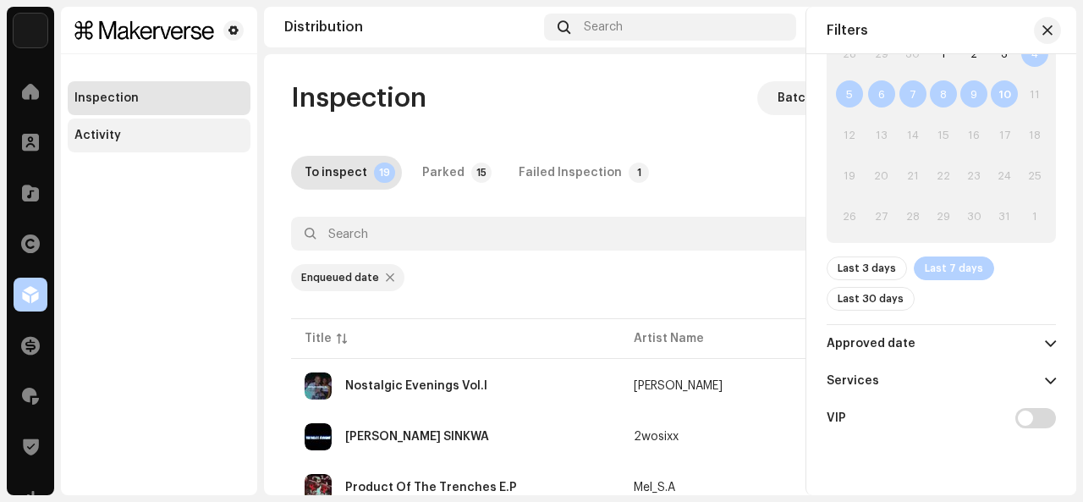
click at [186, 118] on div "Inspection Activity" at bounding box center [159, 116] width 183 height 71
click at [188, 144] on div "Activity" at bounding box center [159, 135] width 183 height 34
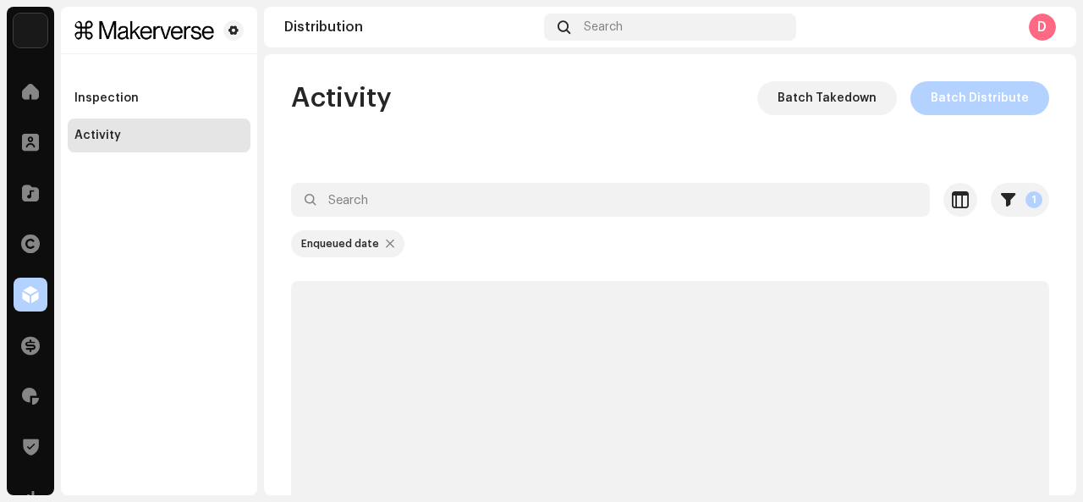
click at [386, 238] on div at bounding box center [390, 244] width 8 height 14
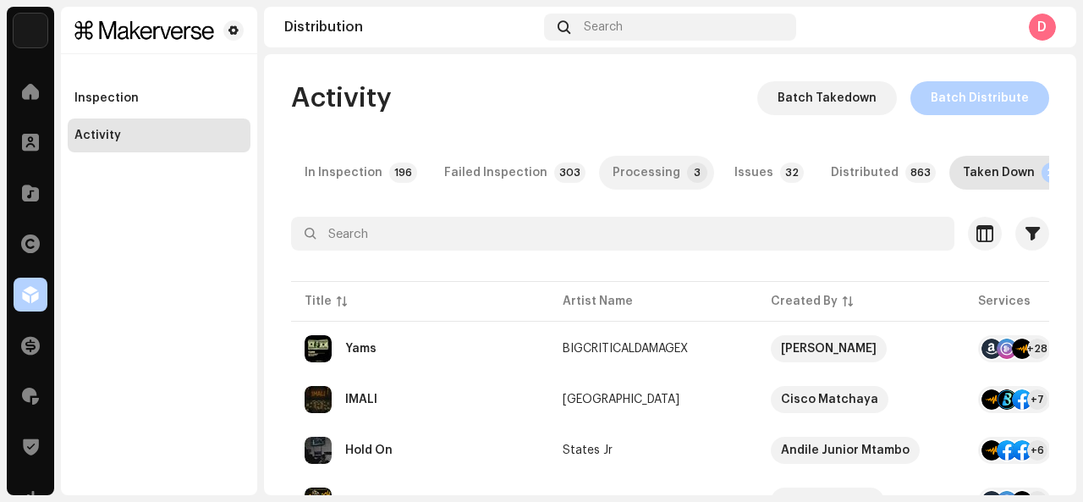
click at [687, 174] on p-badge "3" at bounding box center [697, 172] width 20 height 20
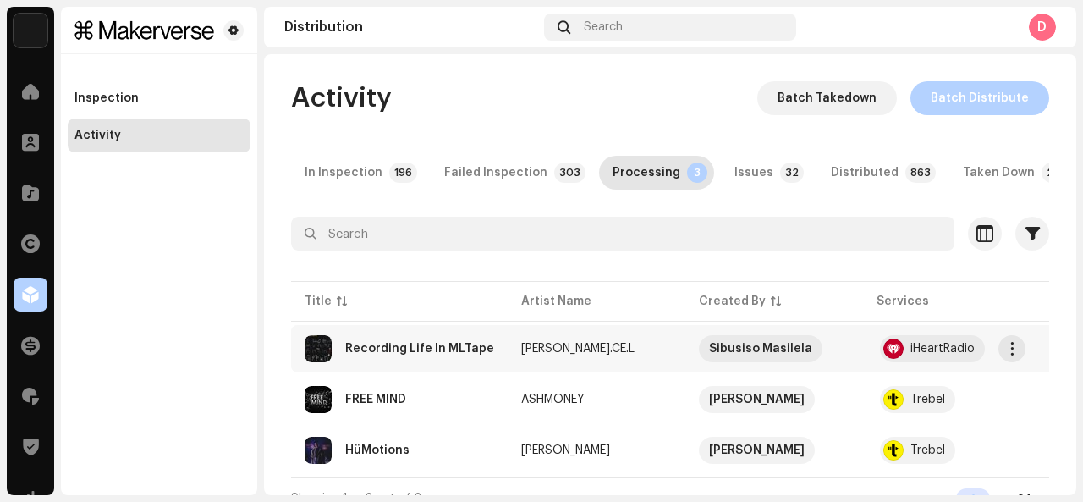
click at [472, 362] on div "Recording Life In MLTape" at bounding box center [400, 348] width 190 height 27
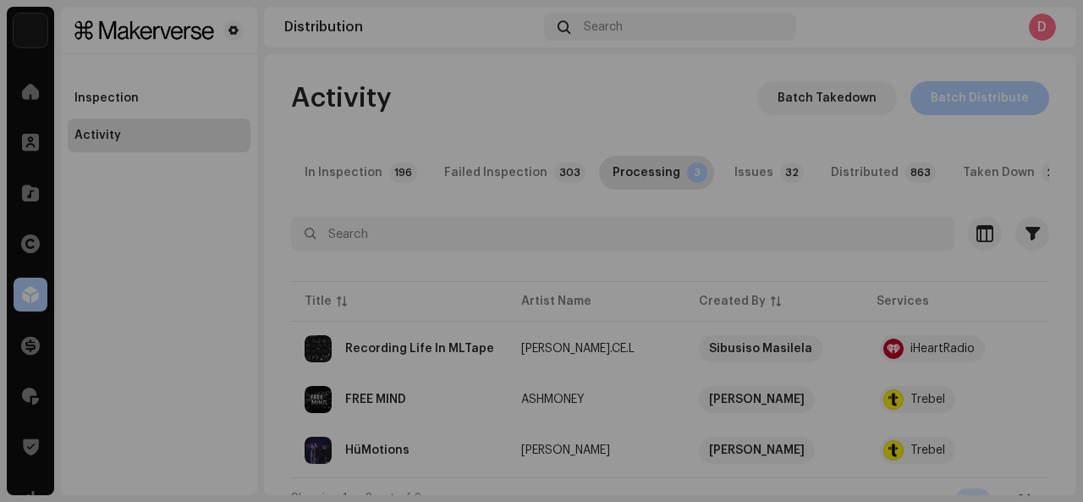
click at [161, 437] on div "Recording Life In MLTape WAYNE HU.CE.L Service Last Enqueued Last Delivered Sta…" at bounding box center [541, 251] width 1083 height 502
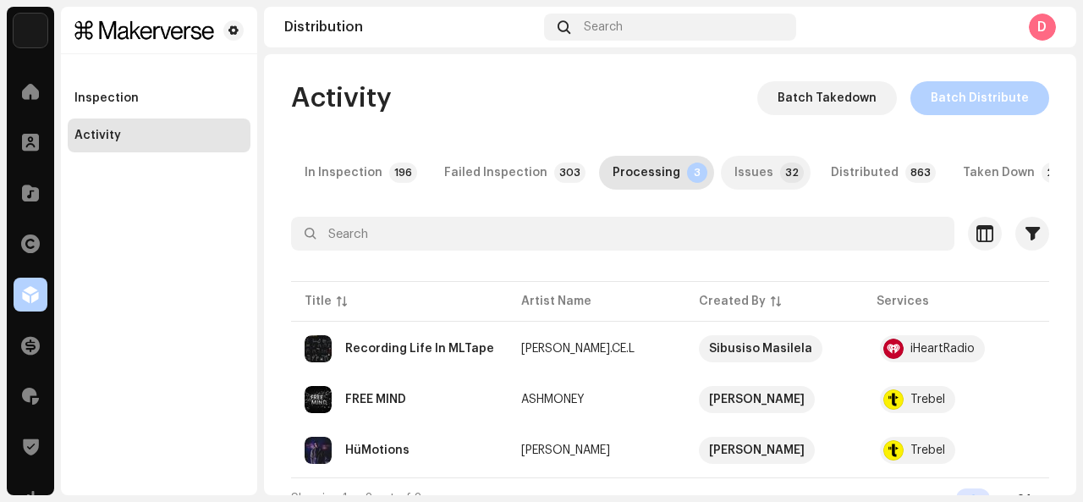
click at [780, 178] on p-badge "32" at bounding box center [792, 172] width 24 height 20
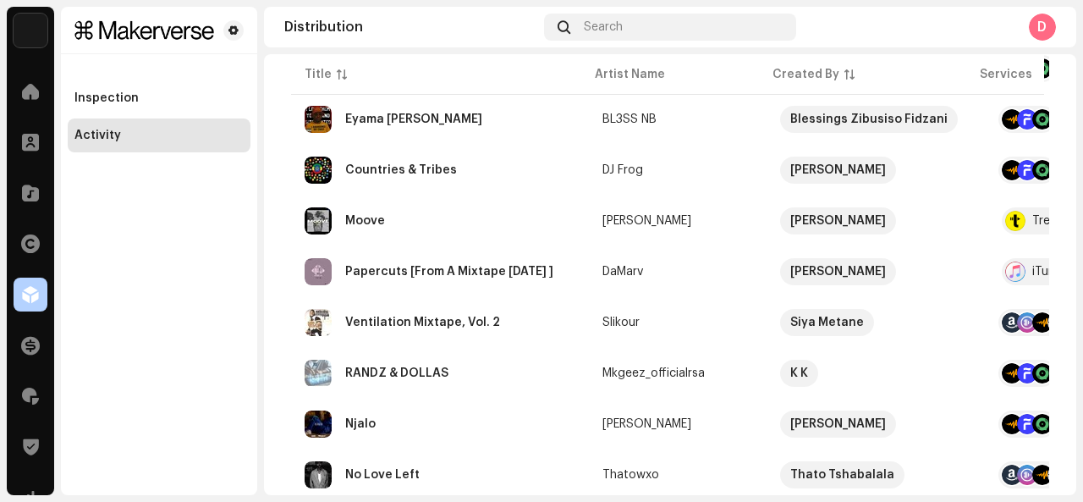
scroll to position [338, 0]
